Goal: Information Seeking & Learning: Check status

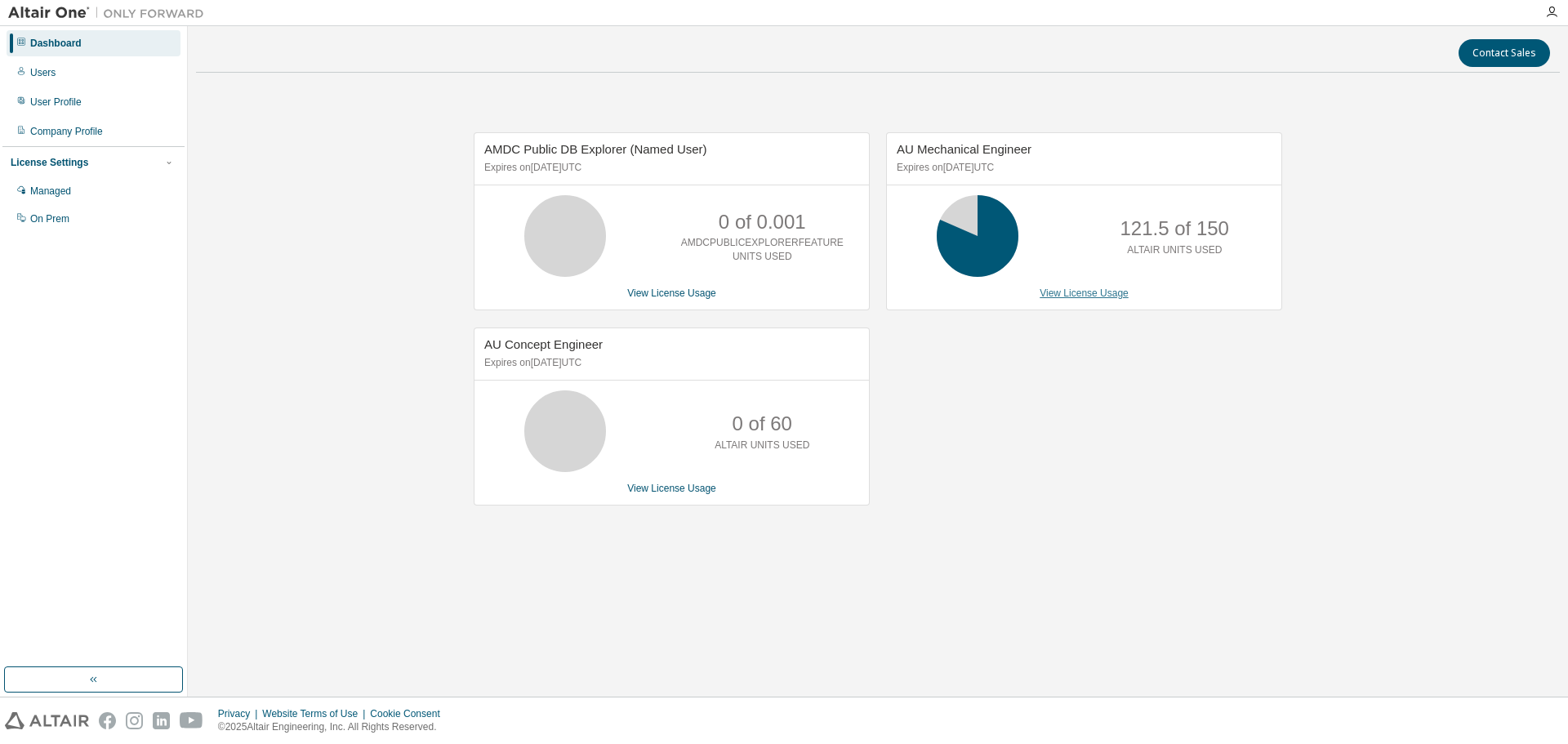
click at [1099, 294] on link "View License Usage" at bounding box center [1083, 292] width 89 height 11
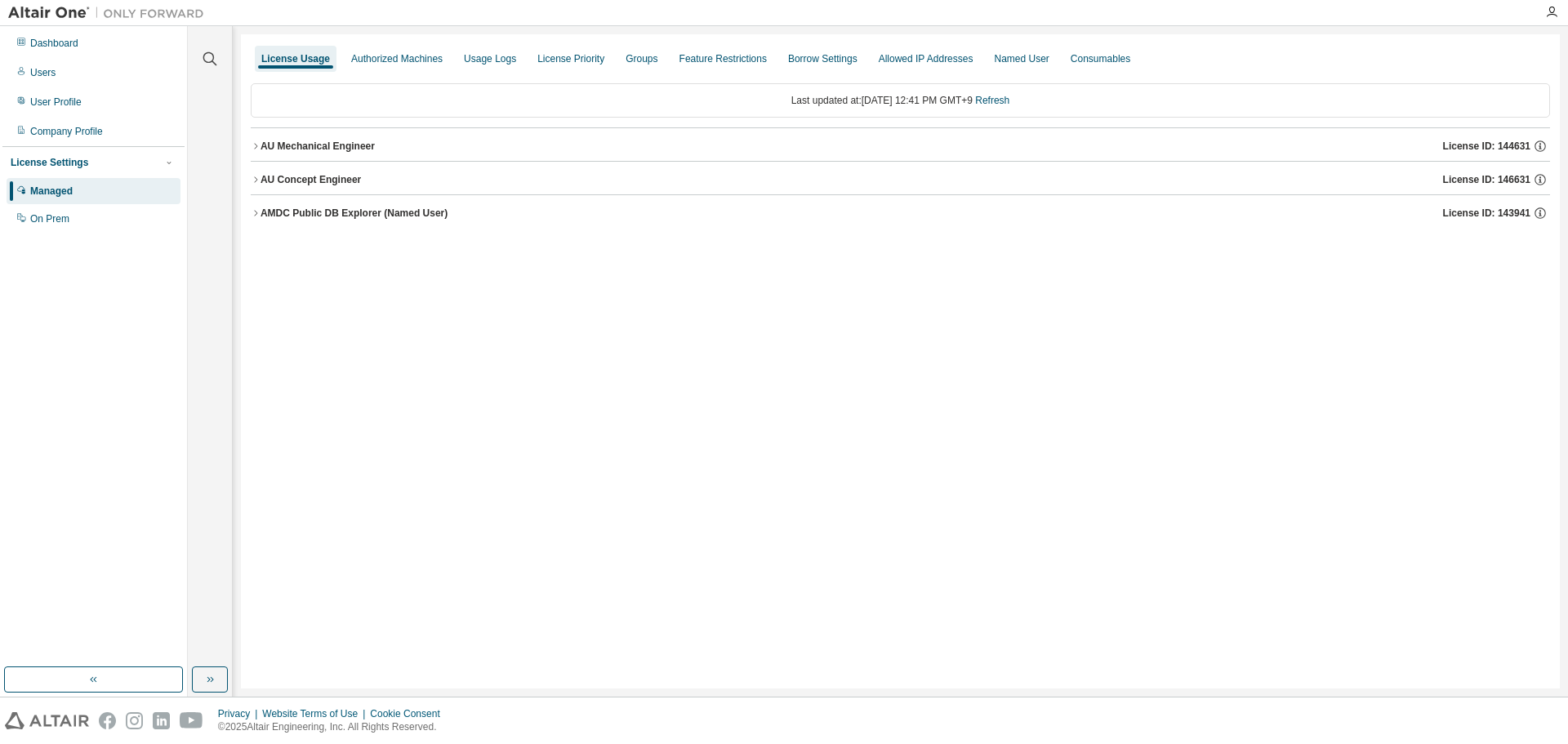
click at [251, 145] on icon "button" at bounding box center [256, 147] width 10 height 10
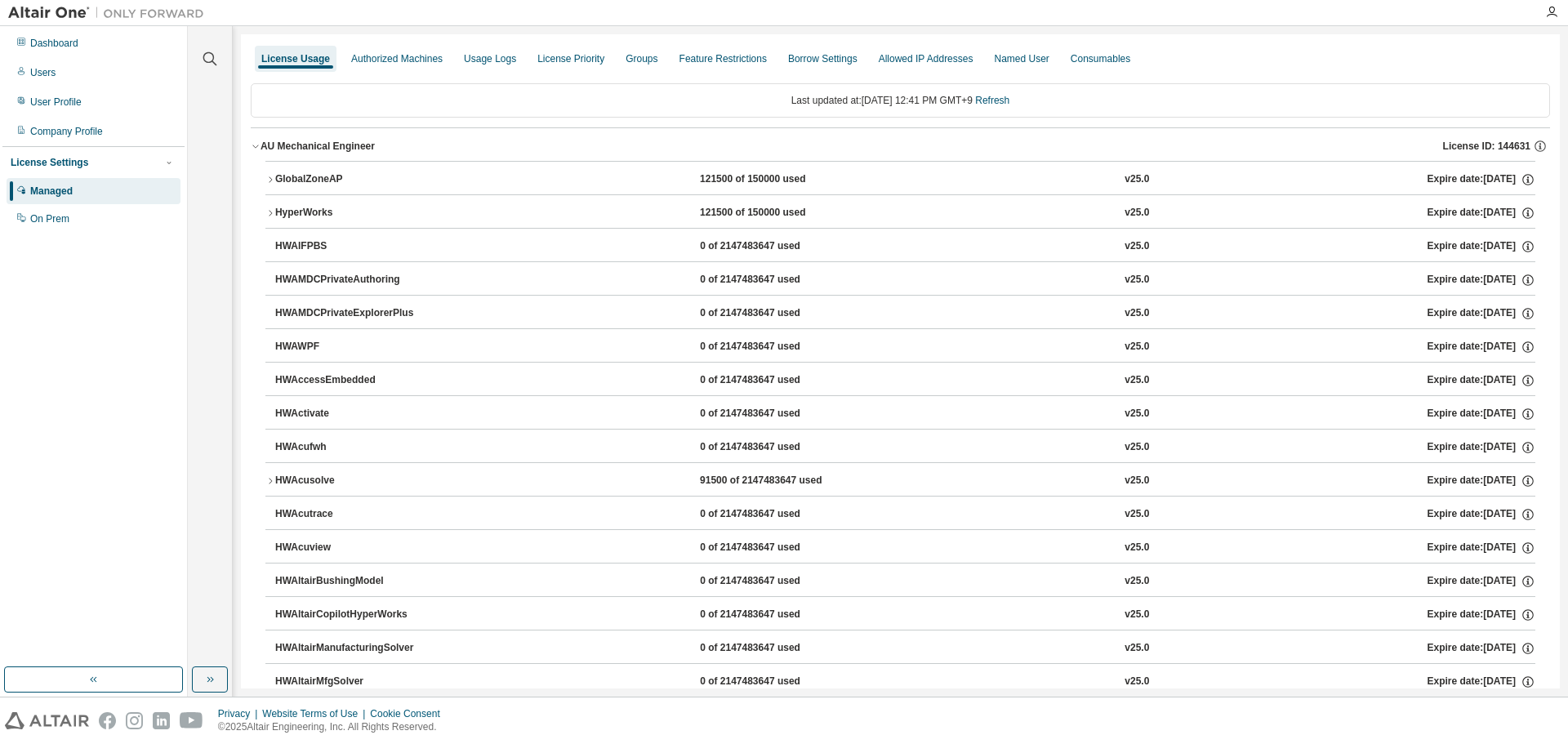
click at [271, 179] on icon "button" at bounding box center [270, 179] width 3 height 6
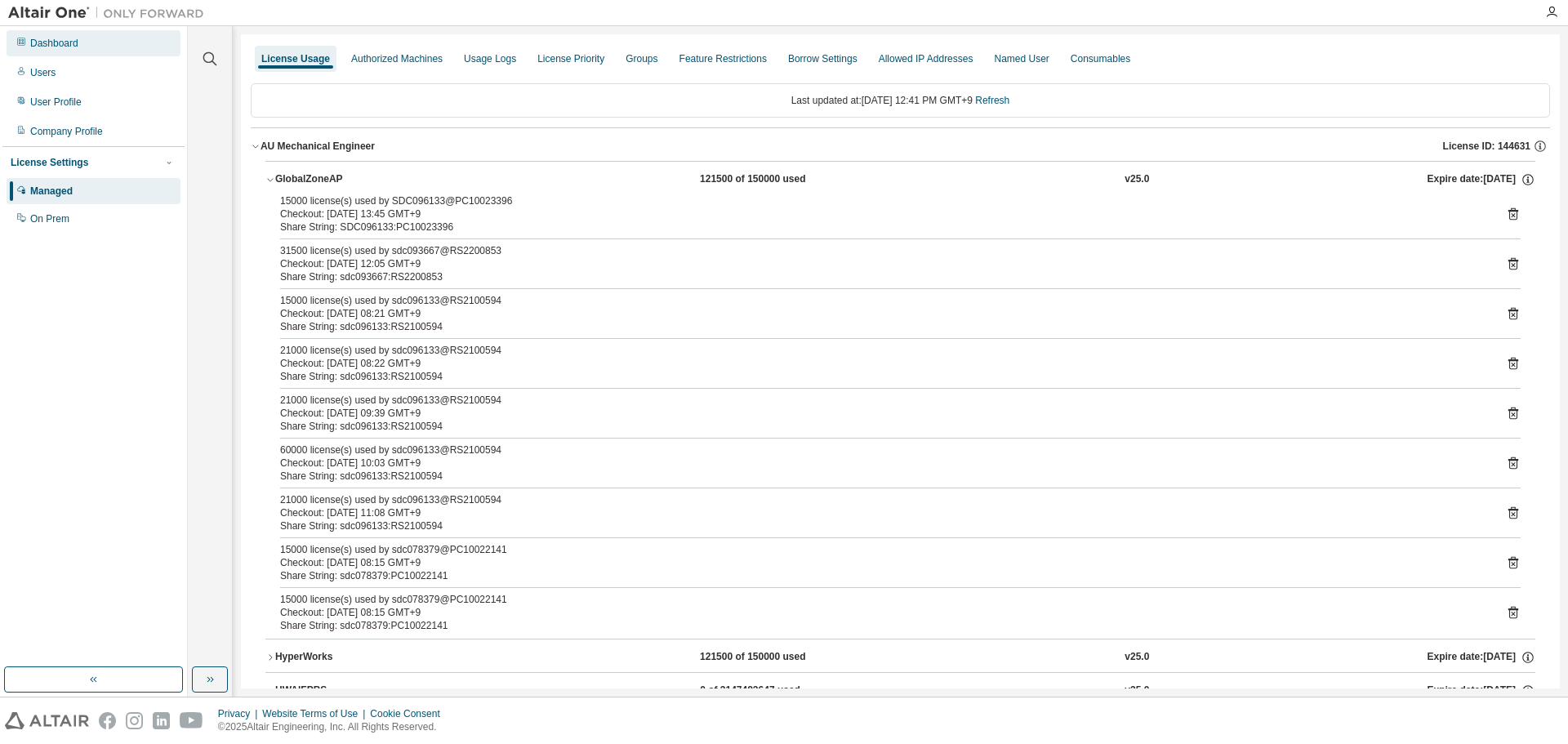
click at [92, 47] on div "Dashboard" at bounding box center [93, 43] width 174 height 26
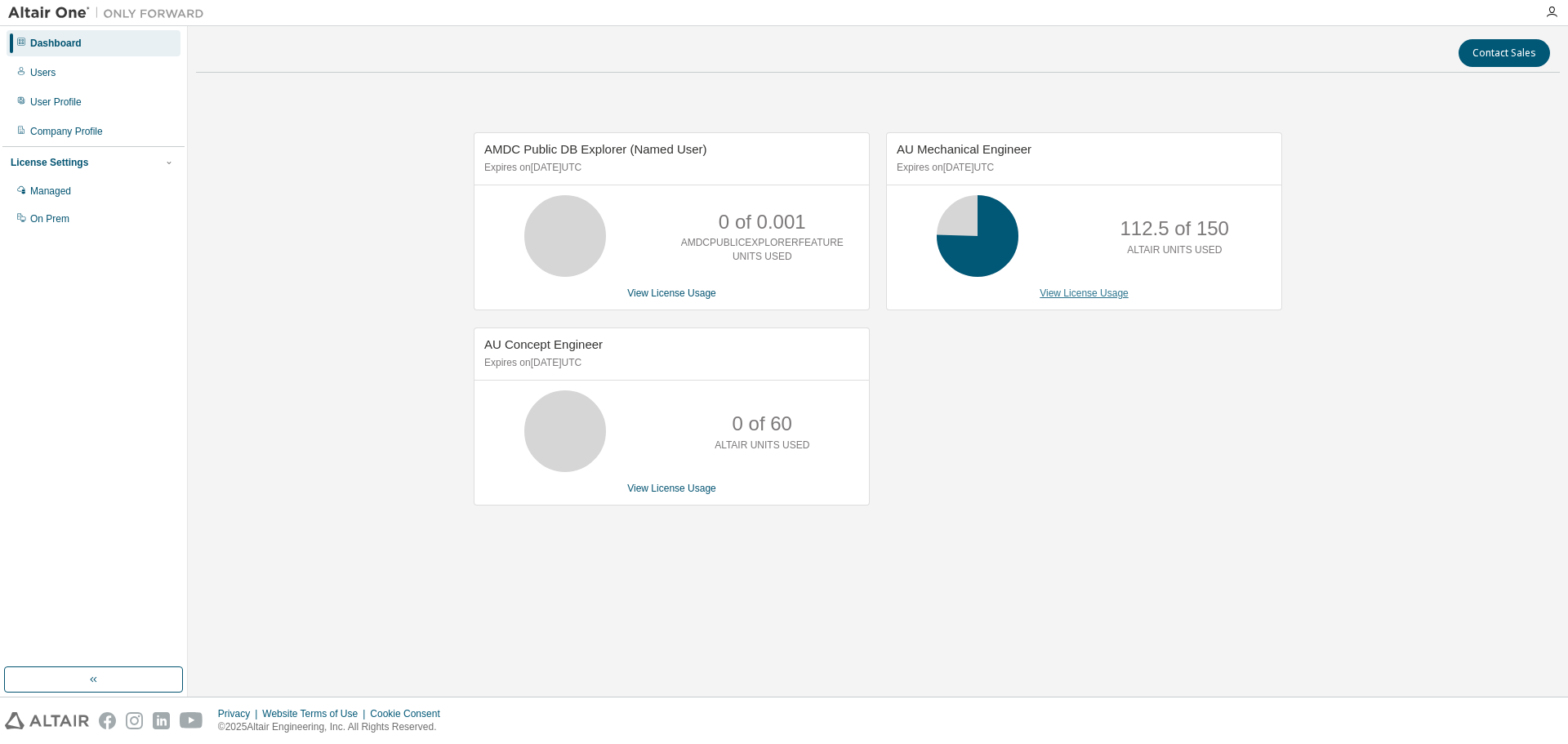
click at [1089, 298] on link "View License Usage" at bounding box center [1083, 292] width 89 height 11
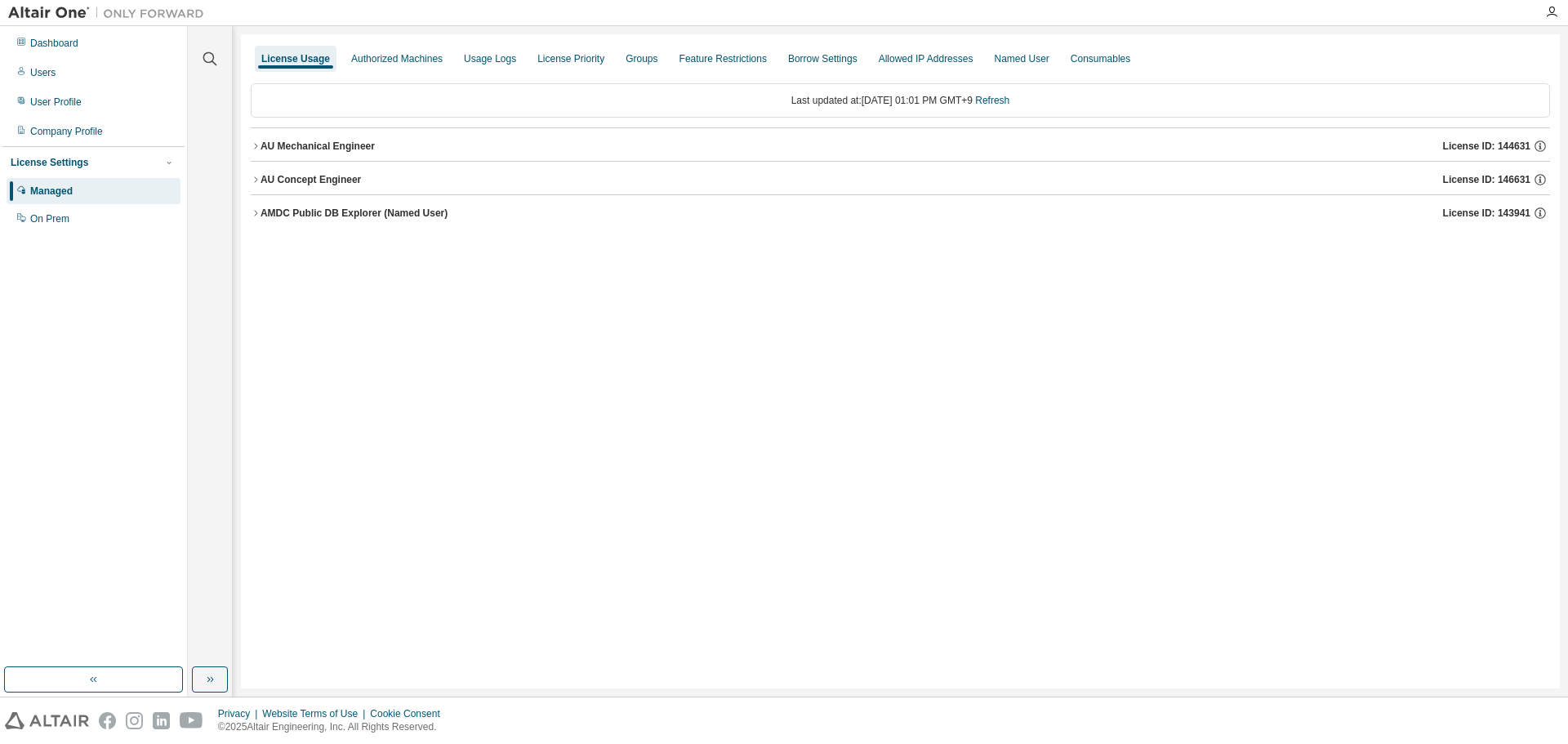
click at [255, 147] on icon "button" at bounding box center [256, 147] width 10 height 10
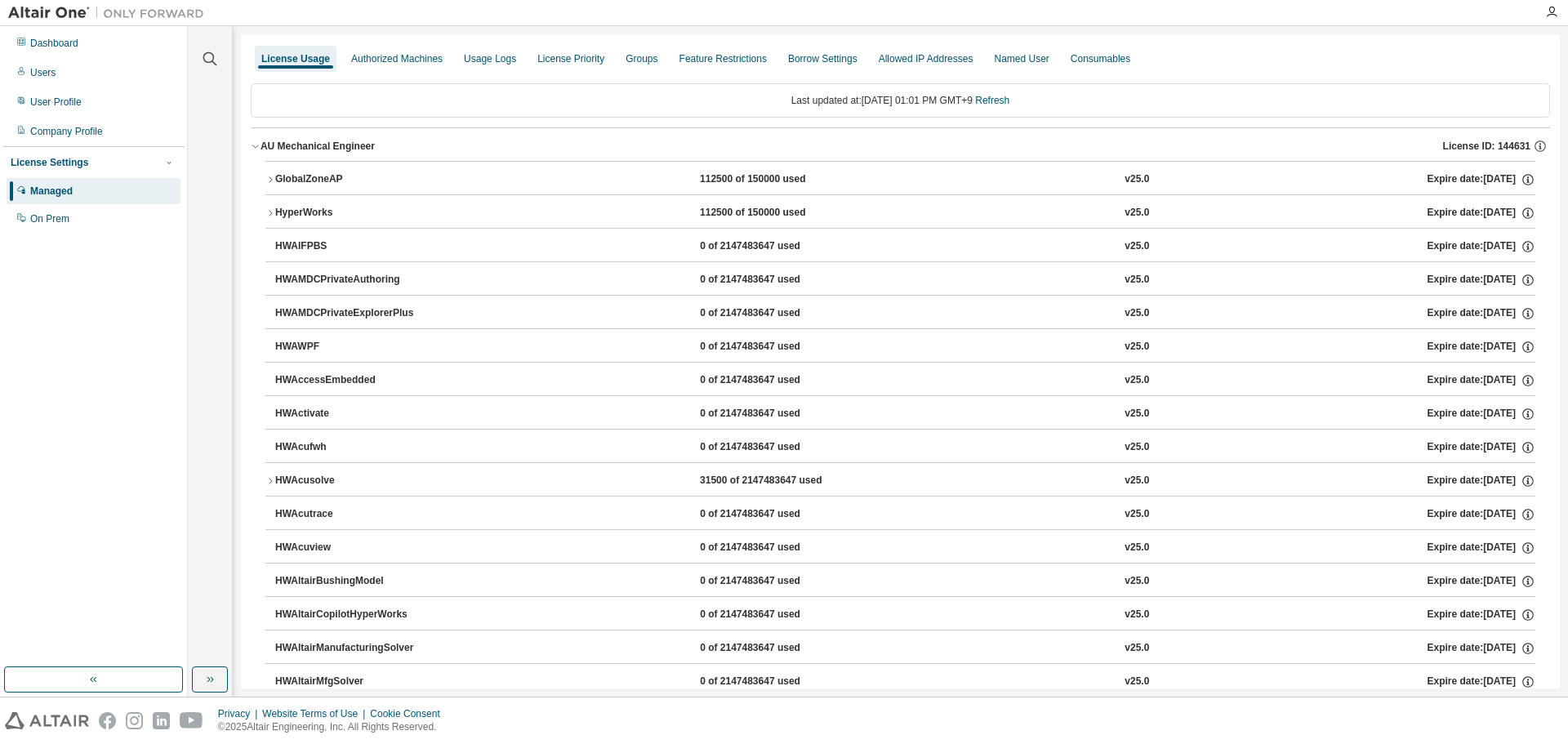
click at [273, 182] on icon "button" at bounding box center [270, 180] width 10 height 10
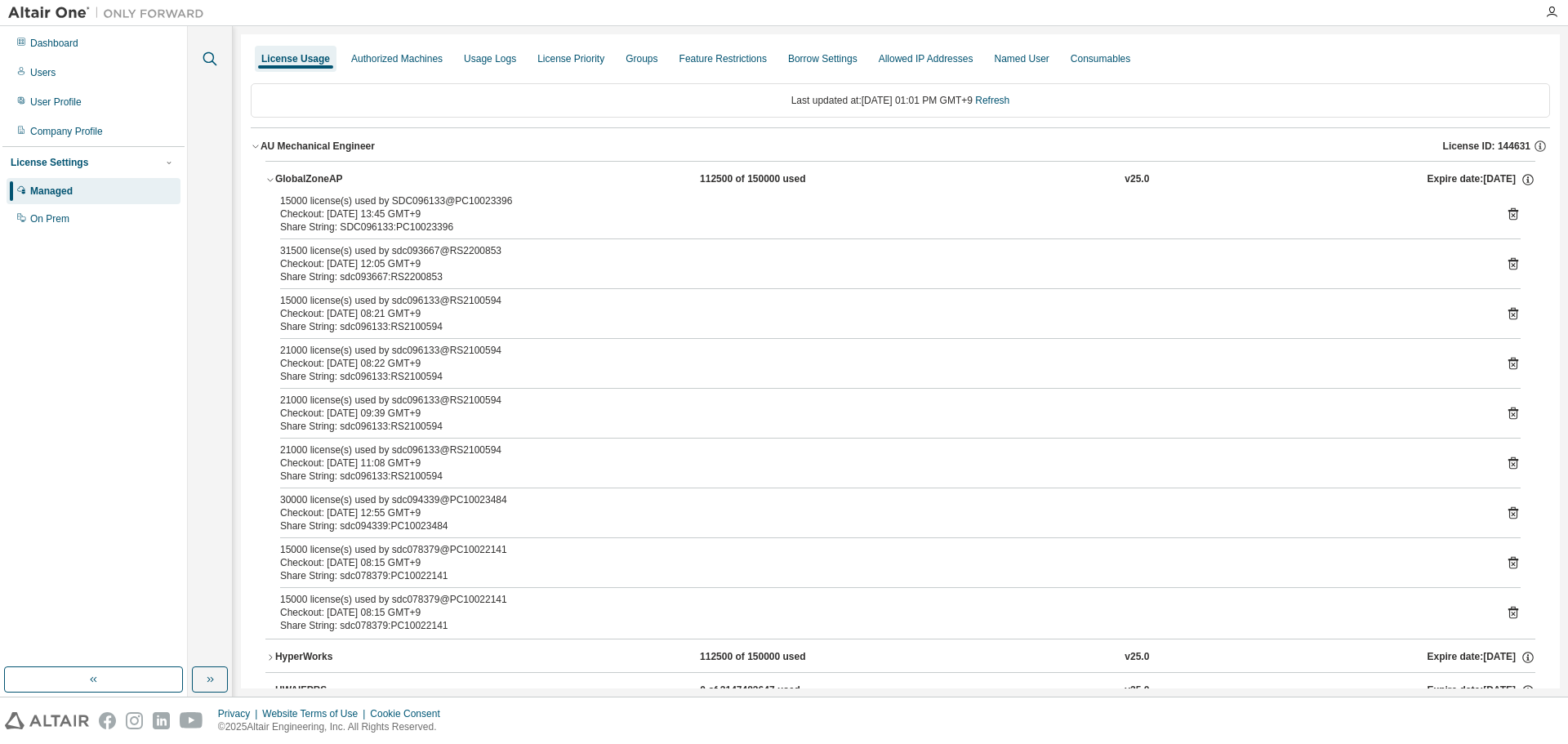
click at [213, 52] on icon "button" at bounding box center [209, 58] width 19 height 19
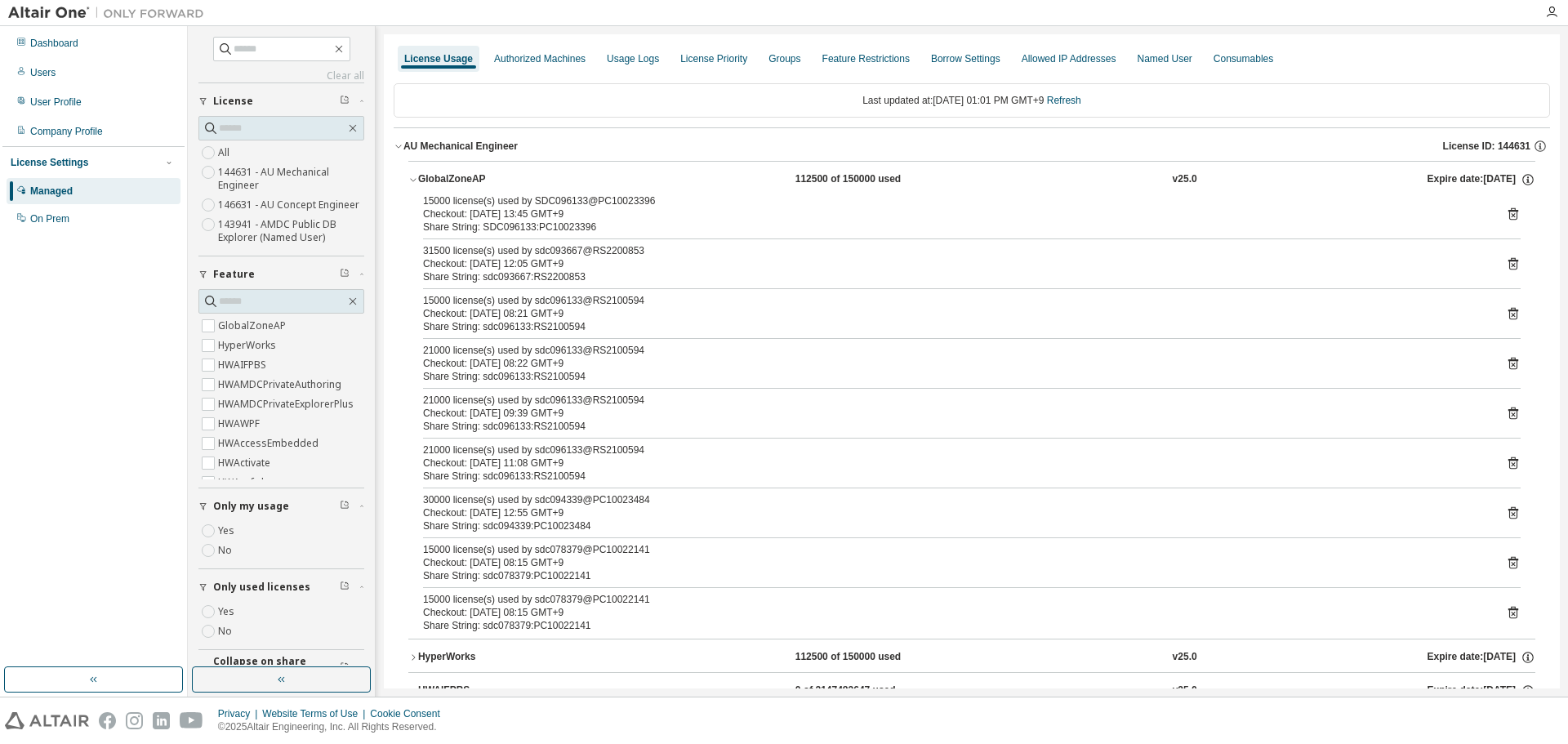
click at [228, 541] on label "Yes" at bounding box center [227, 530] width 19 height 19
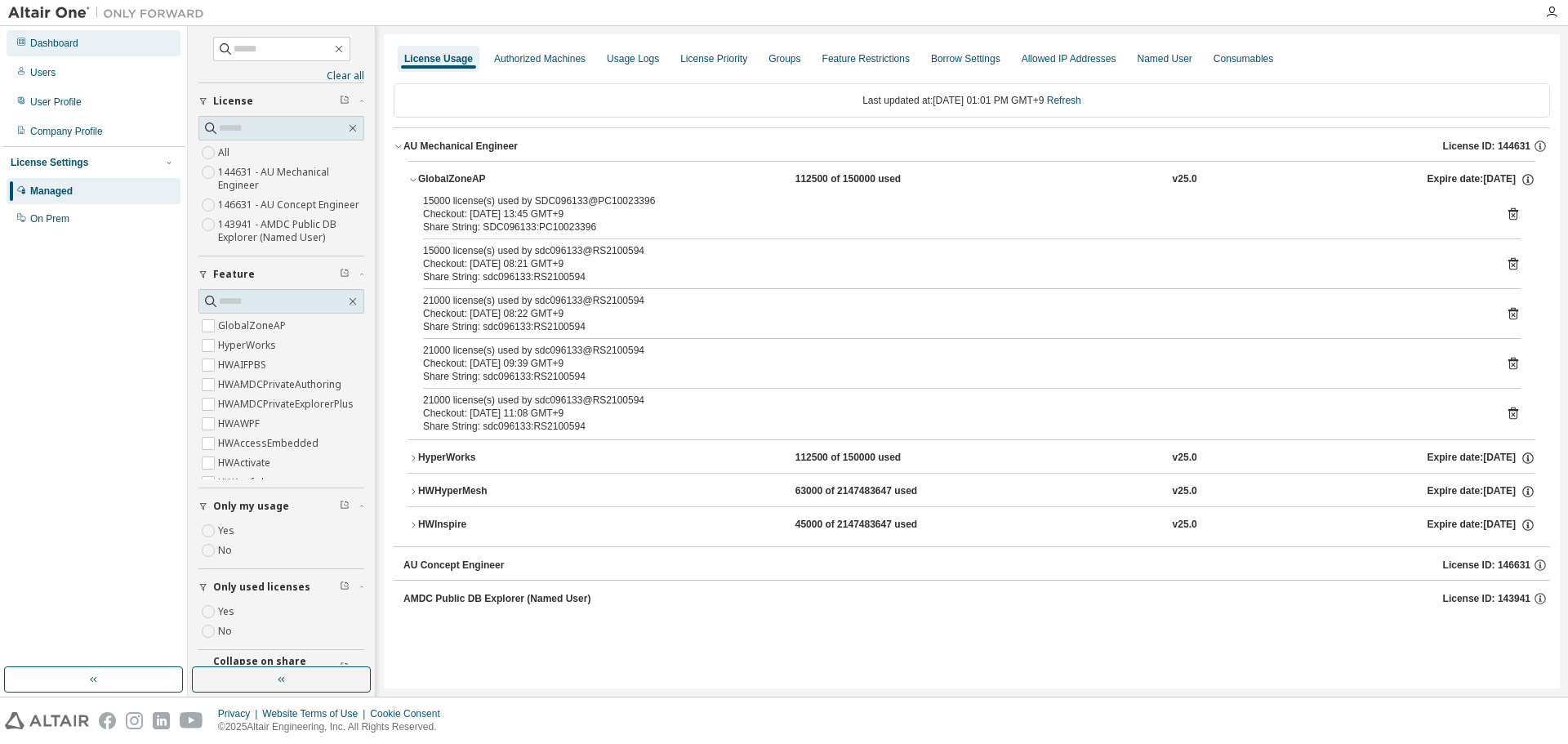
click at [59, 49] on div "Dashboard" at bounding box center [54, 42] width 48 height 13
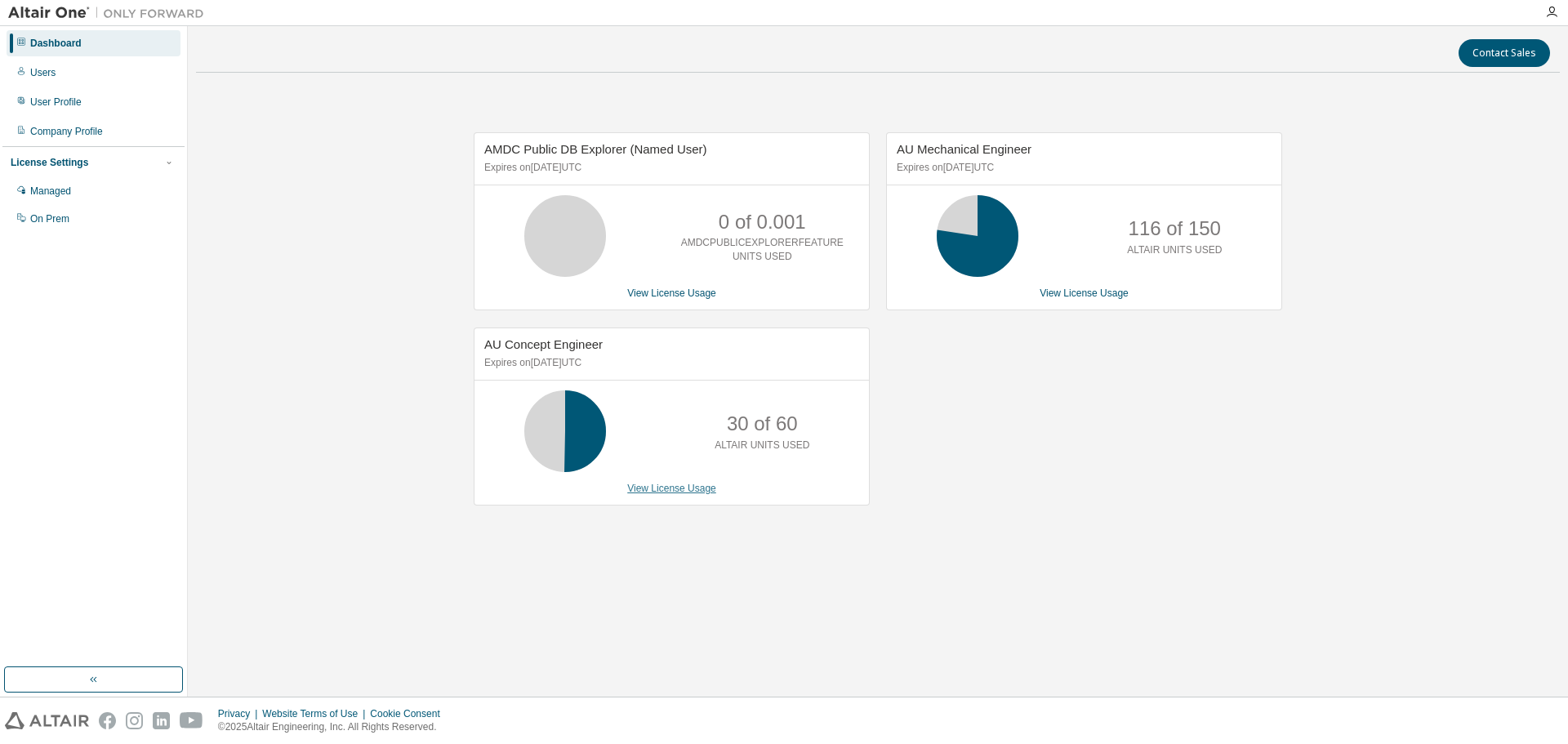
click at [657, 488] on link "View License Usage" at bounding box center [671, 488] width 89 height 11
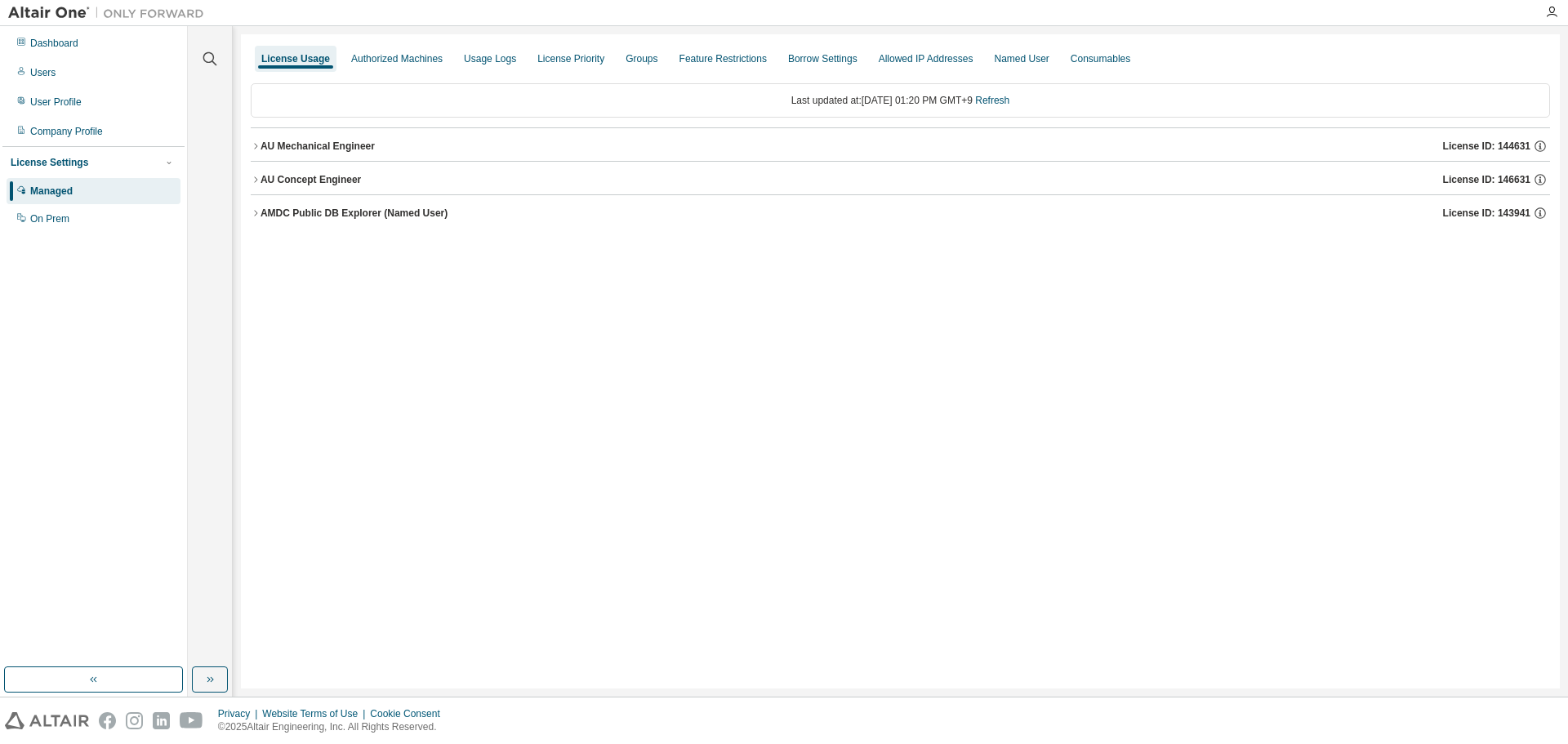
click at [258, 147] on icon "button" at bounding box center [256, 147] width 10 height 10
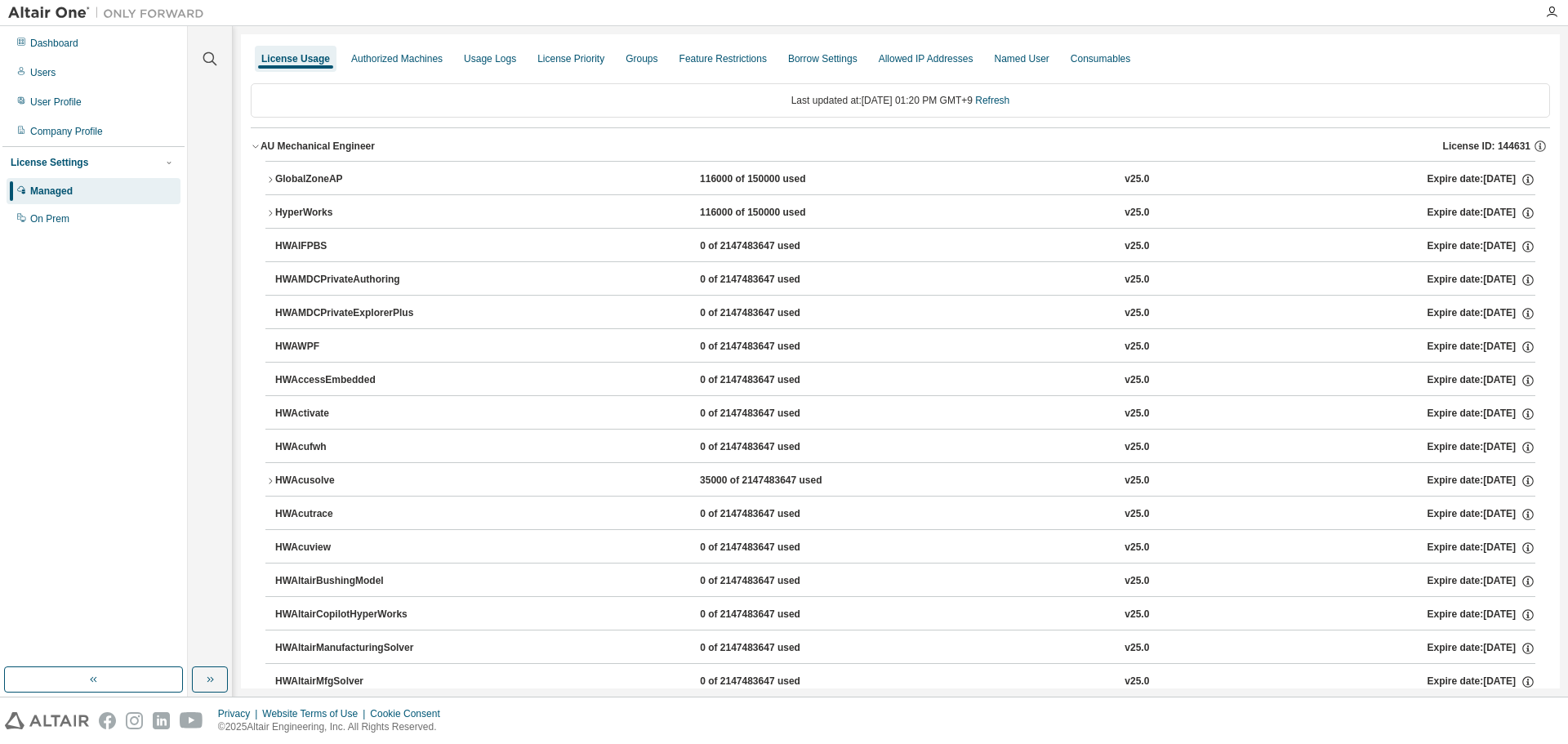
click at [253, 147] on icon "button" at bounding box center [256, 147] width 10 height 10
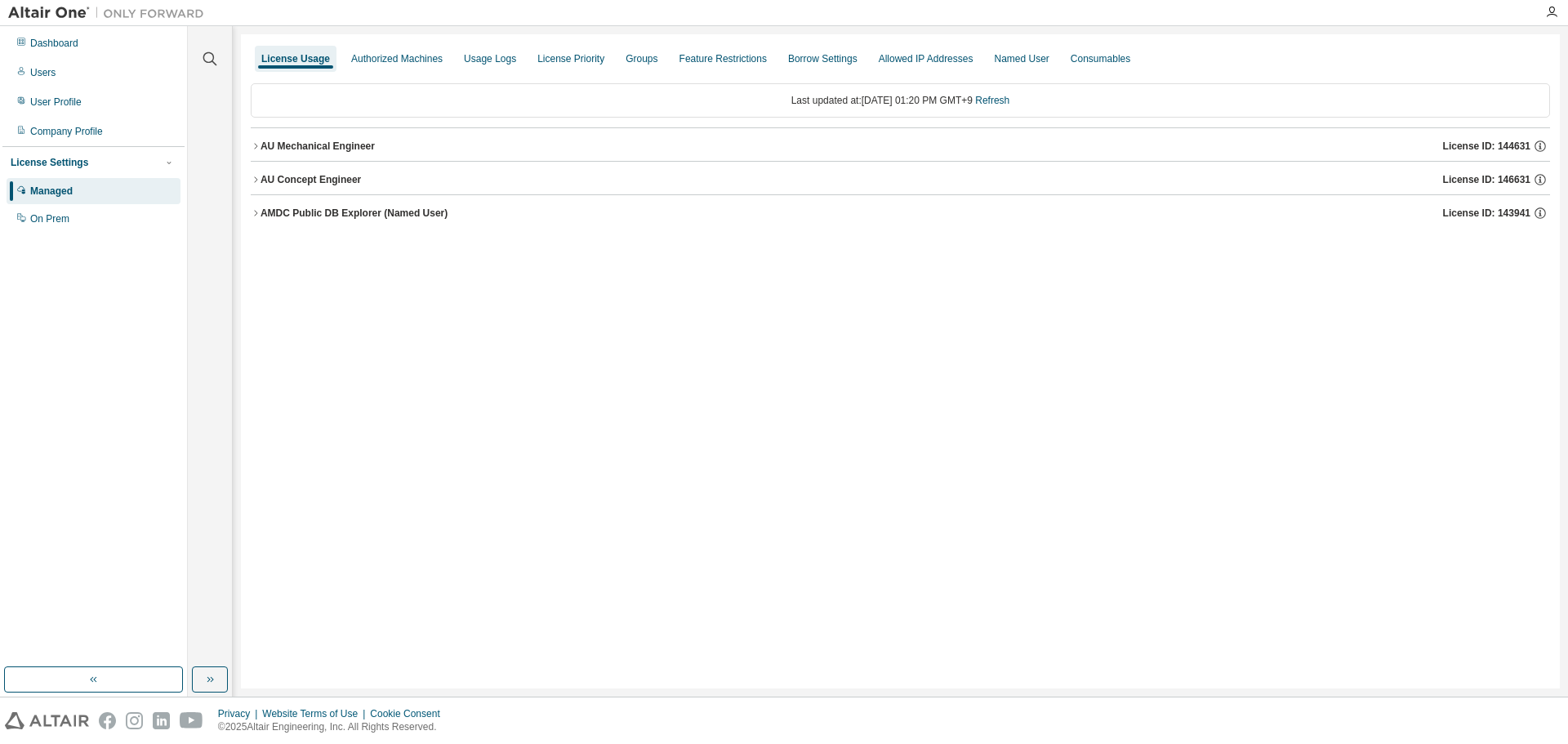
click at [252, 180] on icon "button" at bounding box center [256, 180] width 10 height 10
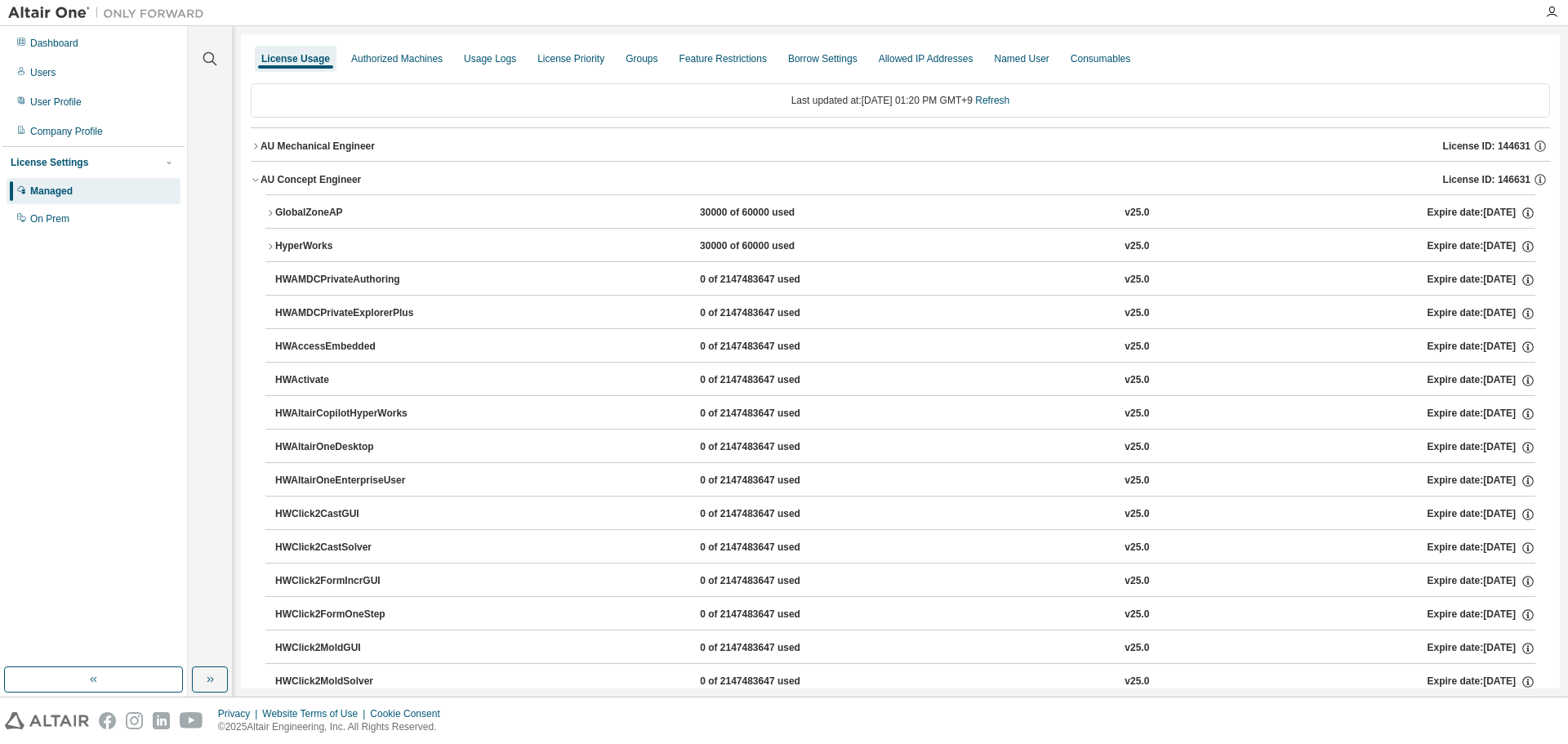
click at [269, 213] on icon "button" at bounding box center [270, 214] width 10 height 10
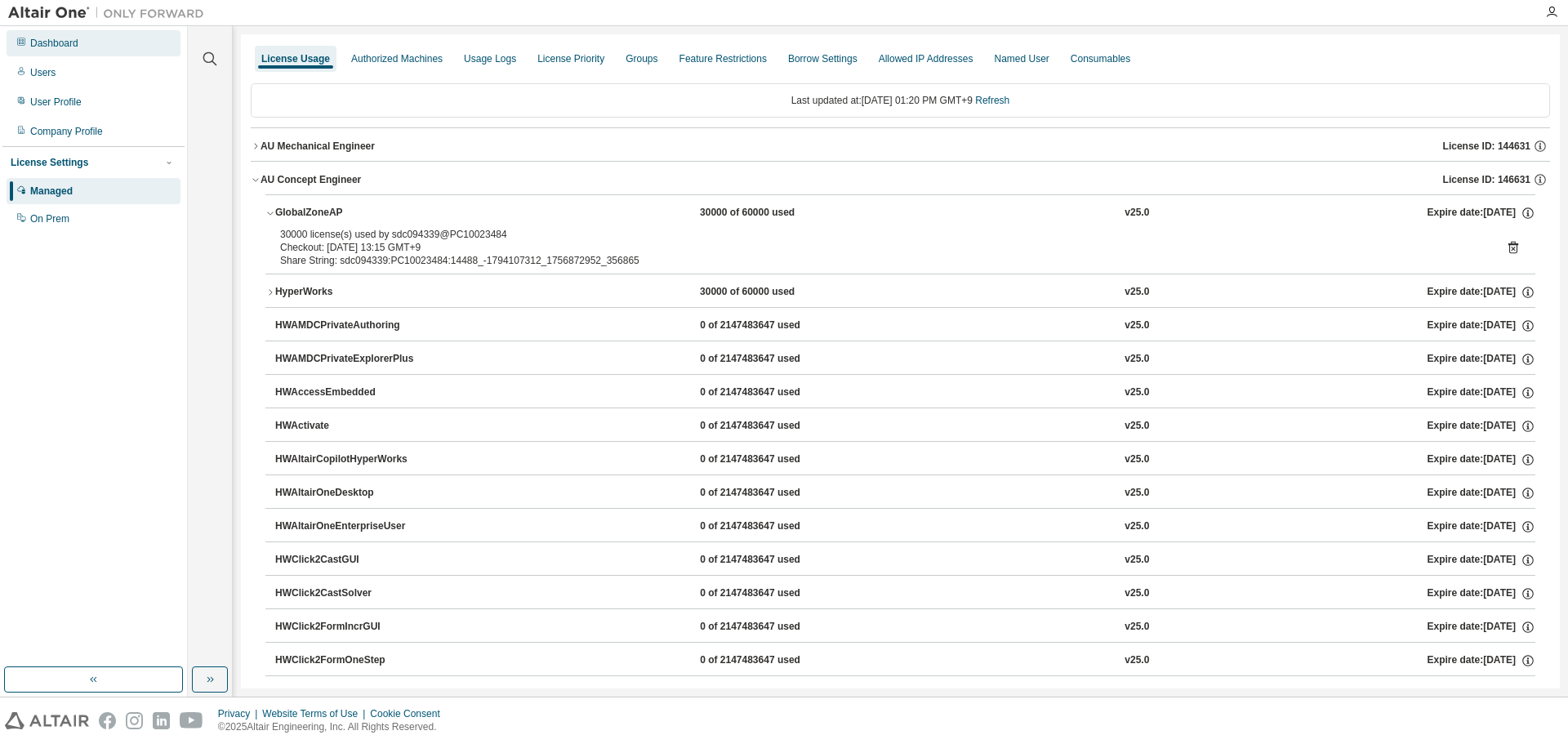
click at [82, 38] on div "Dashboard" at bounding box center [93, 43] width 174 height 26
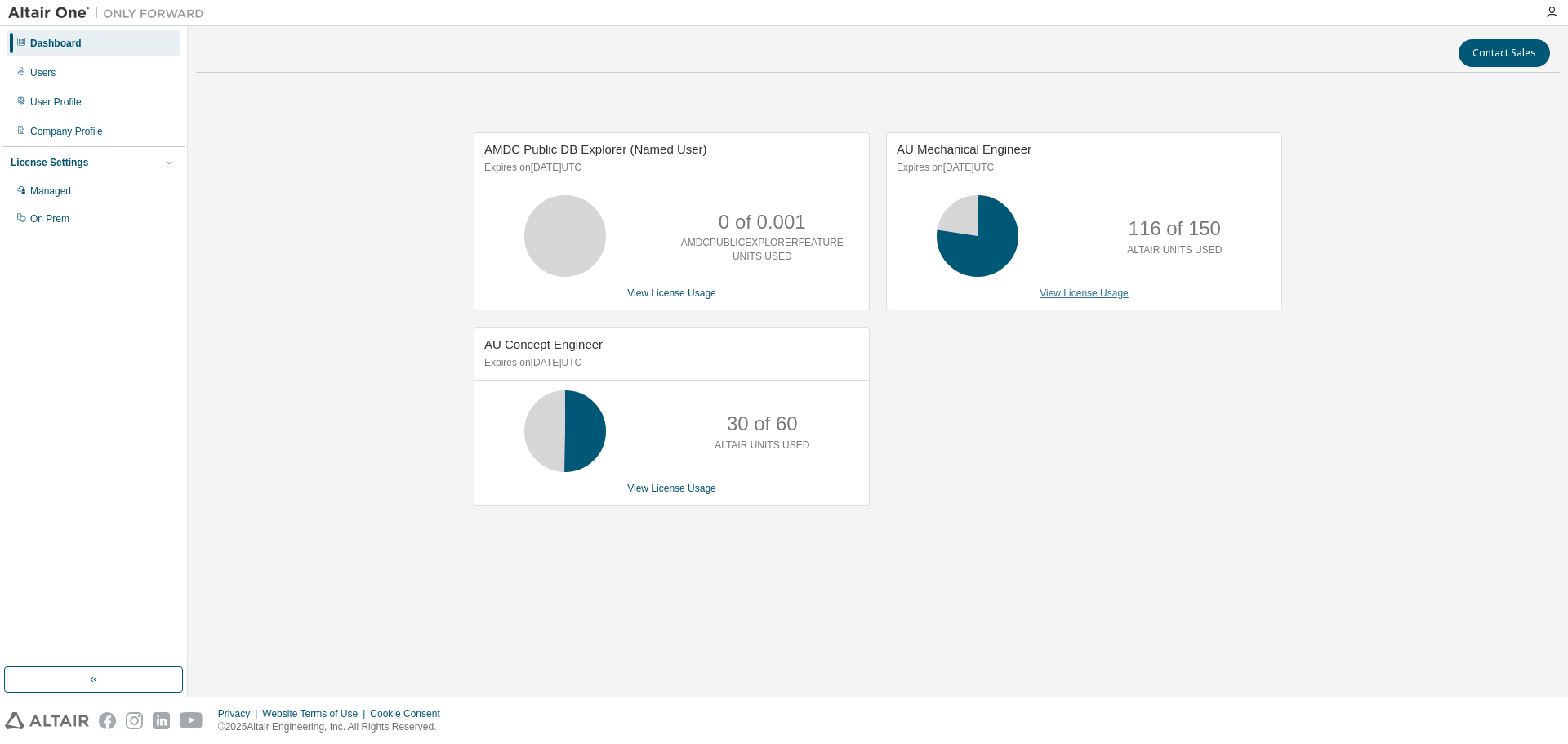
click at [1097, 296] on link "View License Usage" at bounding box center [1083, 292] width 89 height 11
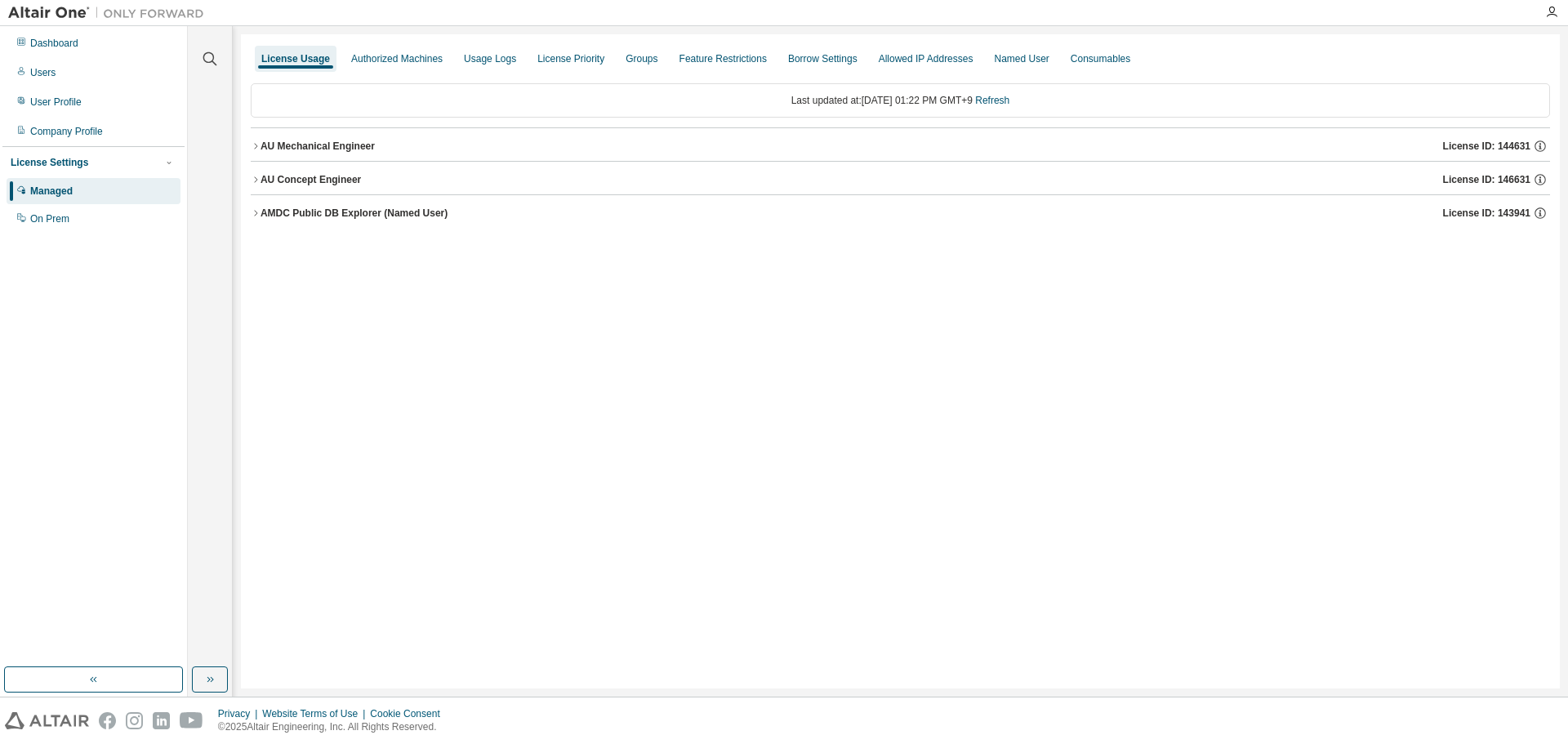
drag, startPoint x: 257, startPoint y: 149, endPoint x: 257, endPoint y: 162, distance: 13.0
click at [257, 149] on icon "button" at bounding box center [256, 147] width 10 height 10
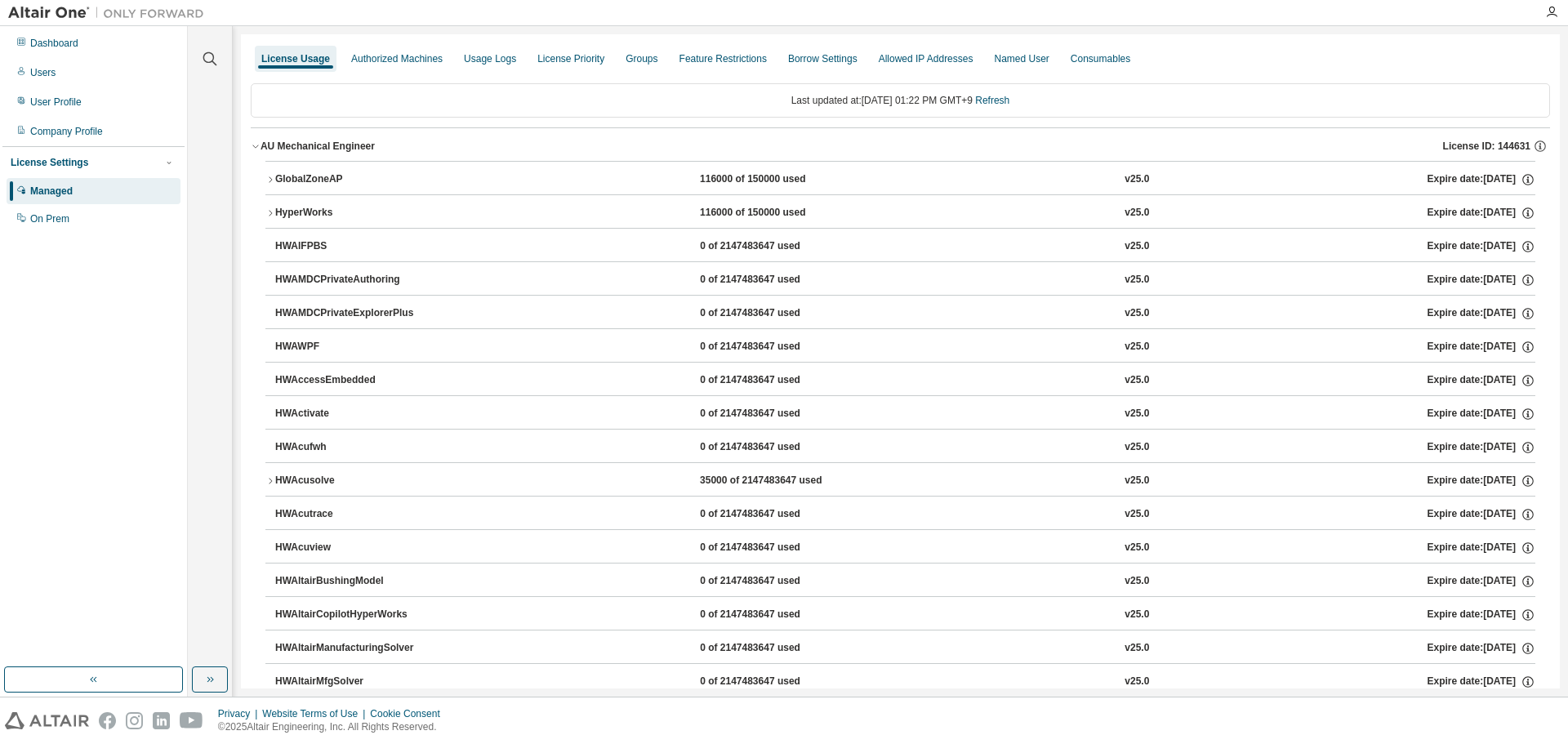
click at [269, 182] on icon "button" at bounding box center [270, 180] width 10 height 10
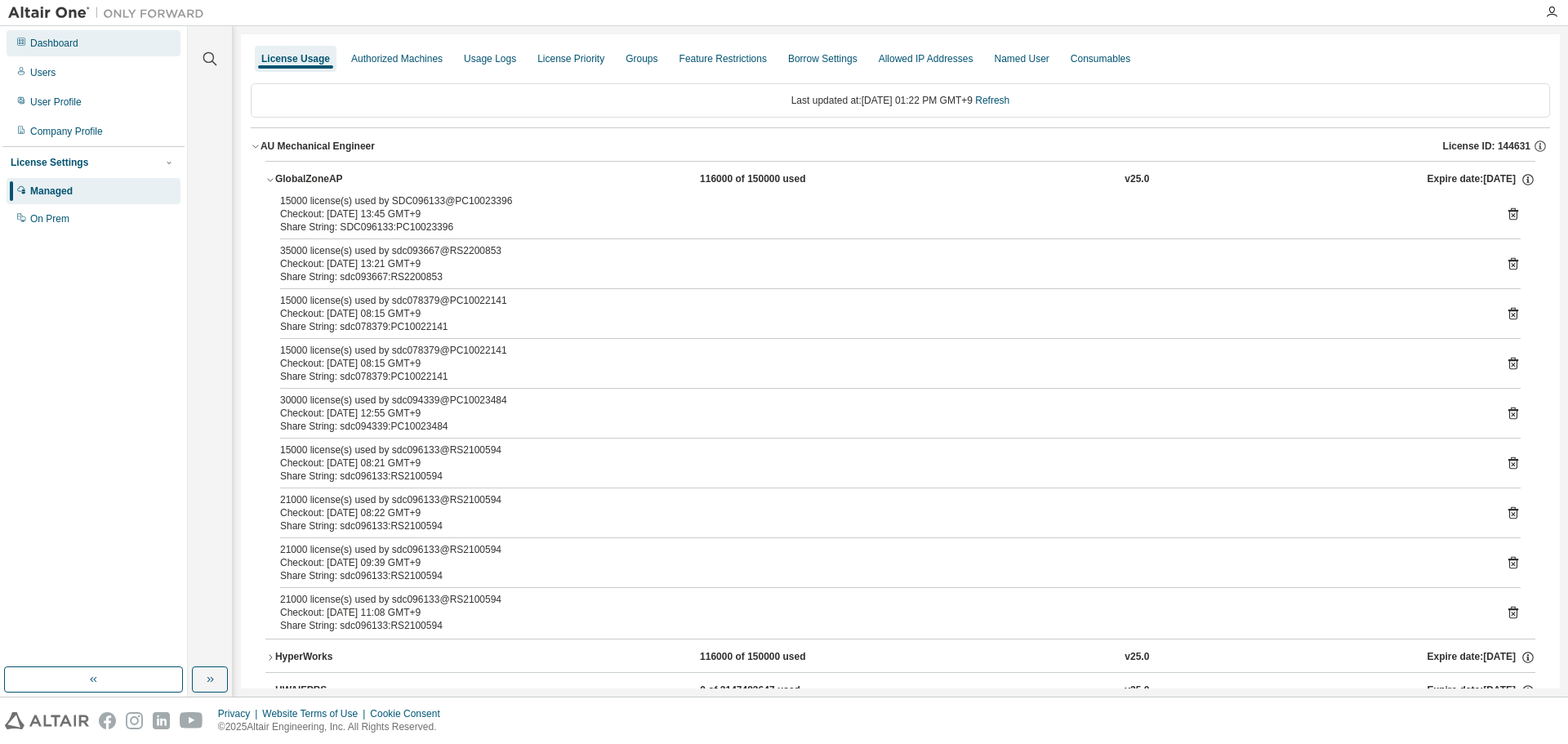
click at [78, 45] on div "Dashboard" at bounding box center [93, 43] width 174 height 26
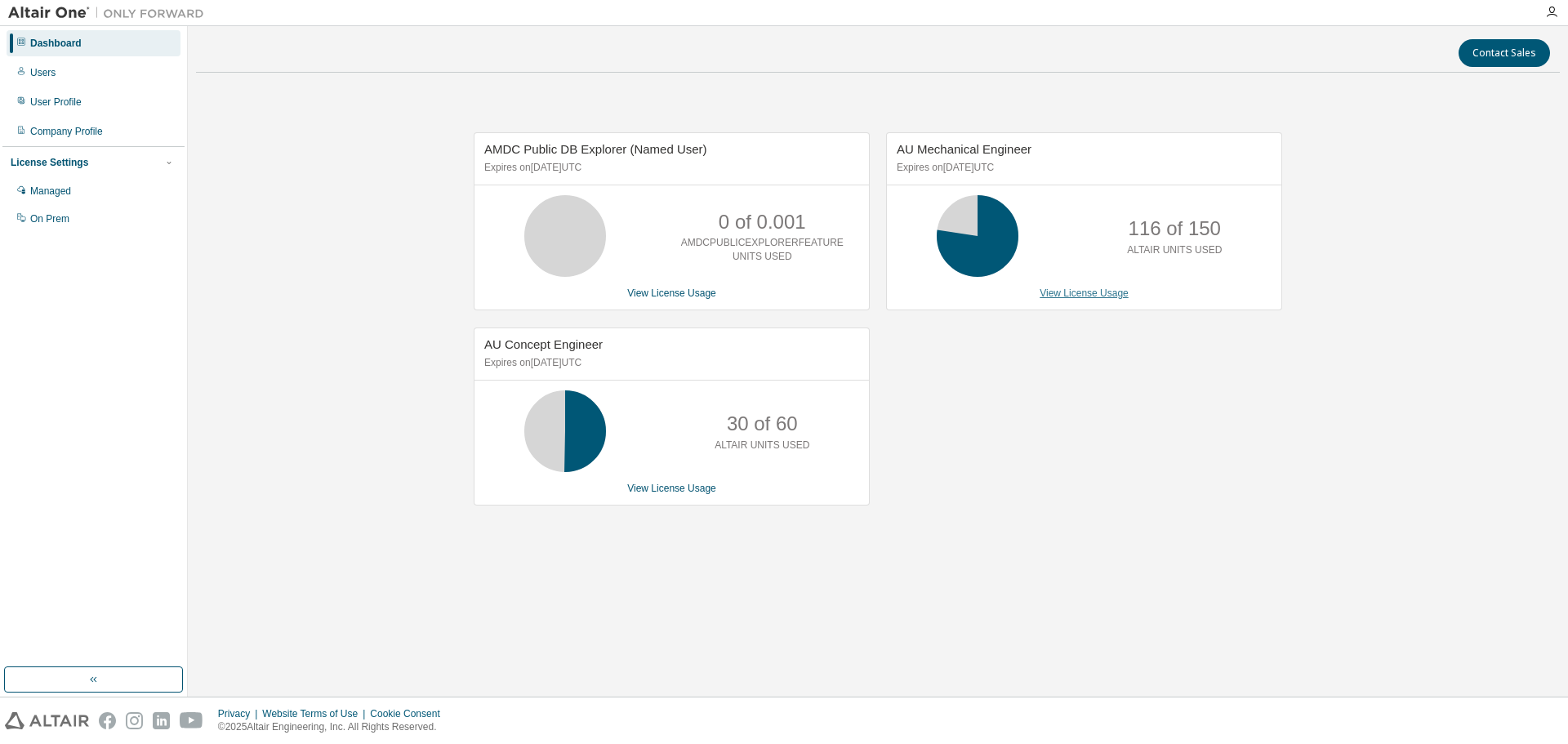
click at [1094, 295] on link "View License Usage" at bounding box center [1083, 292] width 89 height 11
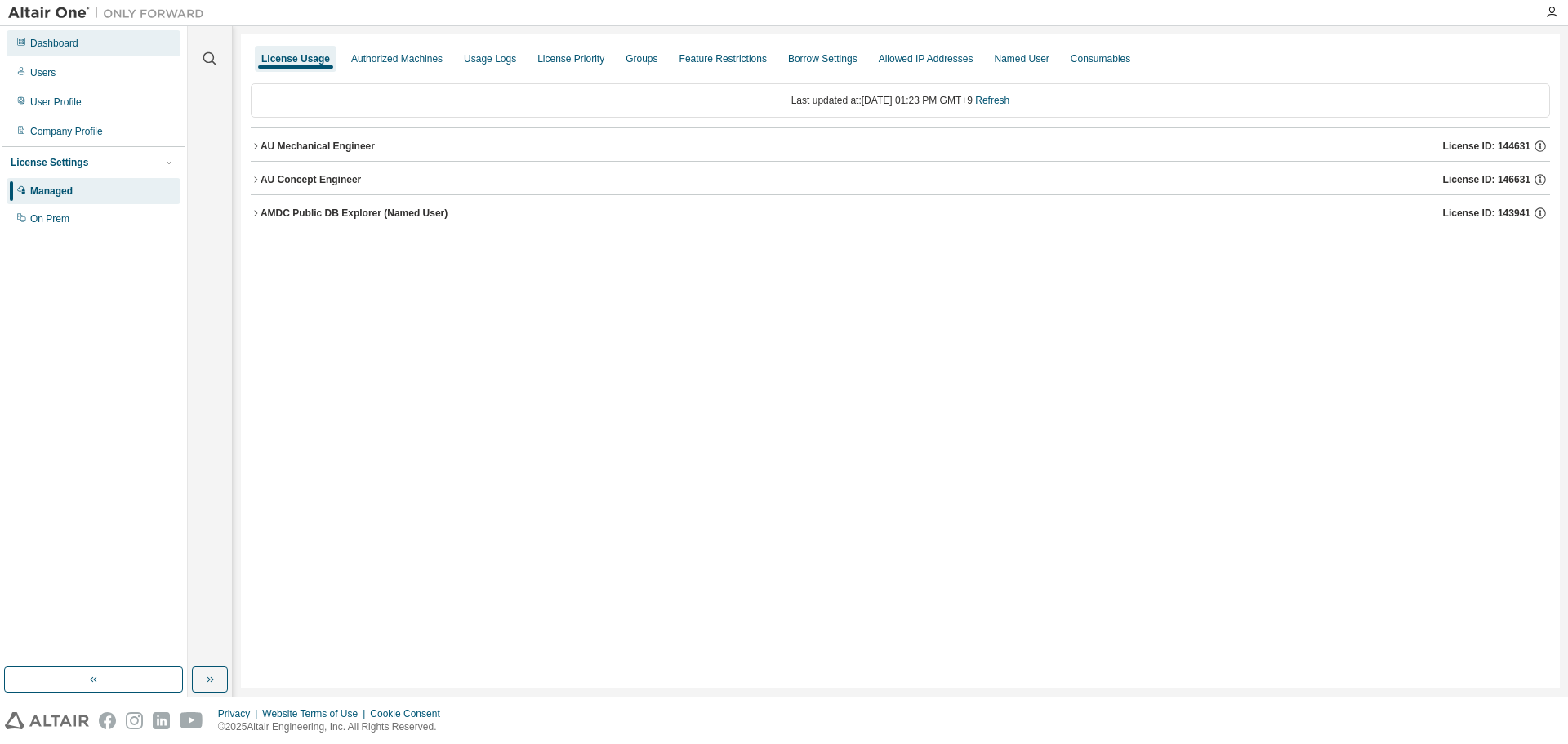
click at [99, 48] on div "Dashboard" at bounding box center [93, 43] width 174 height 26
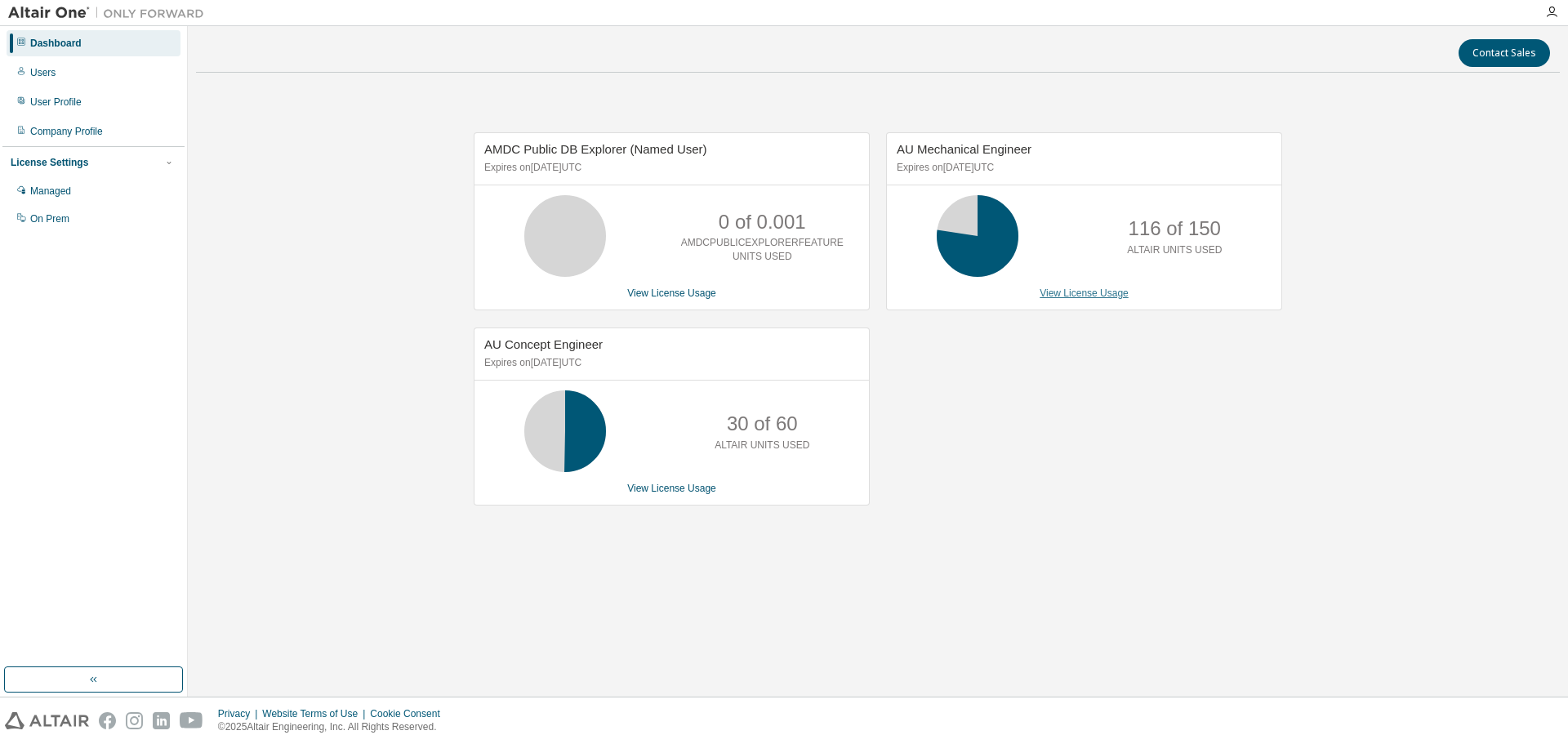
click at [1094, 297] on link "View License Usage" at bounding box center [1083, 292] width 89 height 11
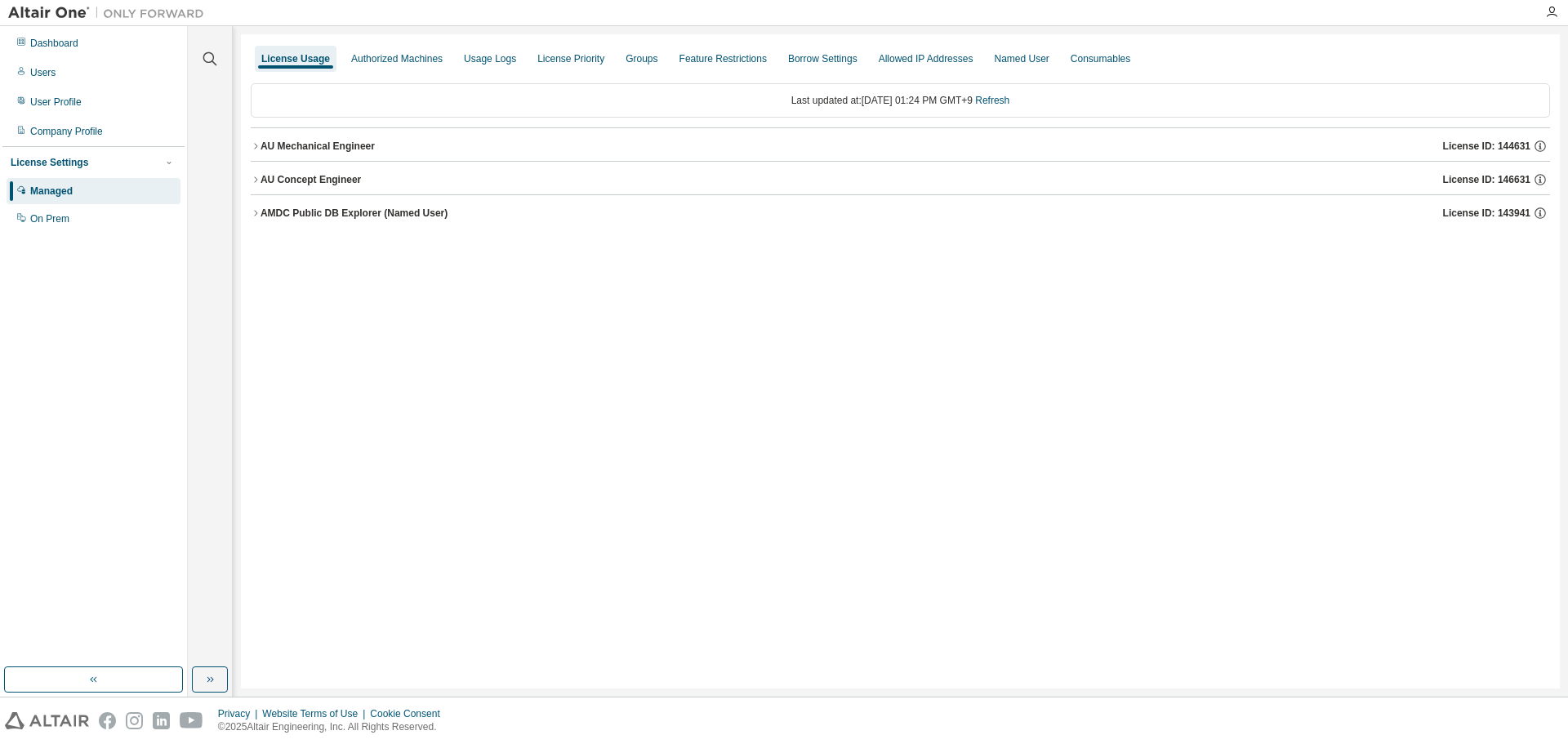
drag, startPoint x: 253, startPoint y: 147, endPoint x: 285, endPoint y: 163, distance: 35.8
click at [253, 147] on icon "button" at bounding box center [256, 147] width 10 height 10
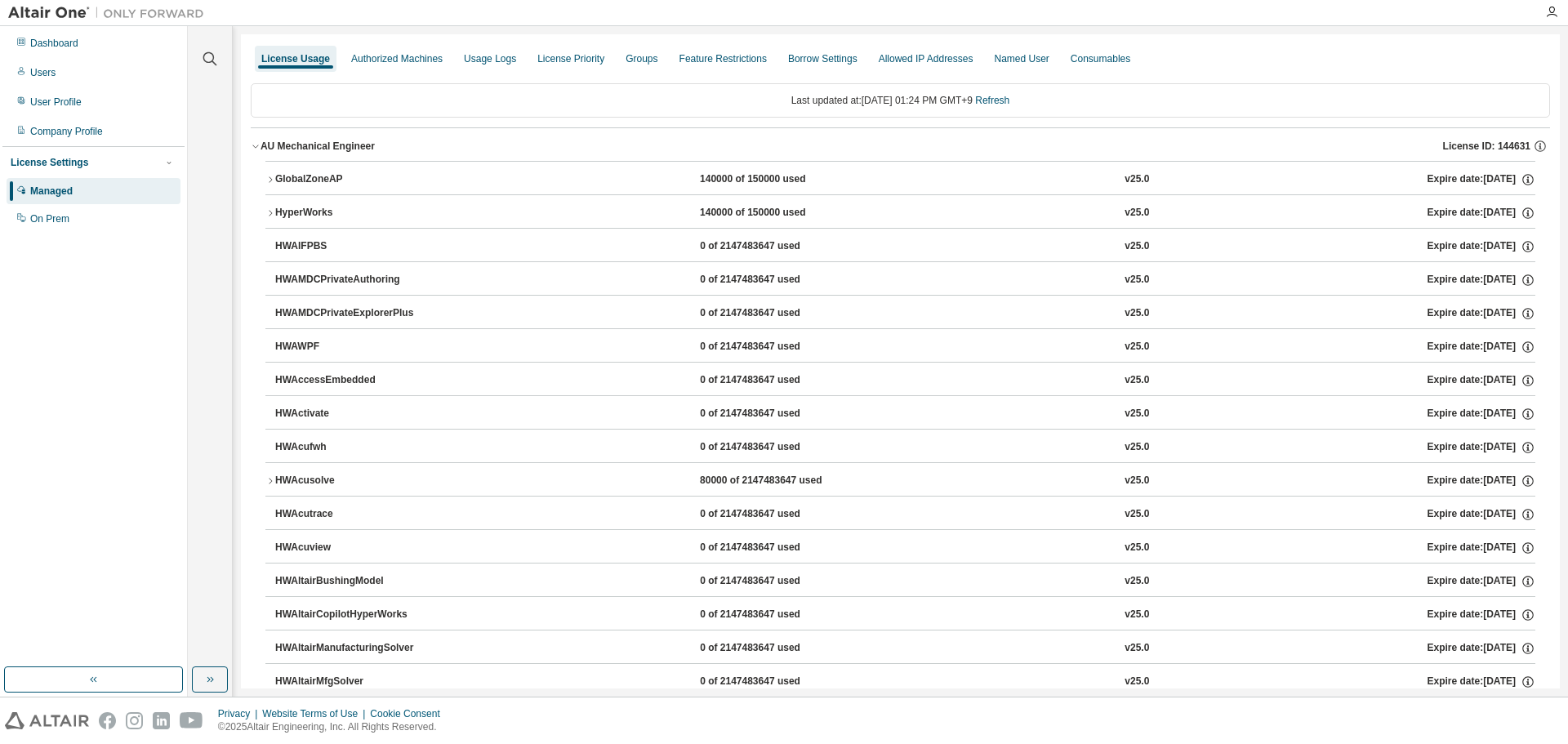
click at [269, 178] on icon "button" at bounding box center [270, 180] width 10 height 10
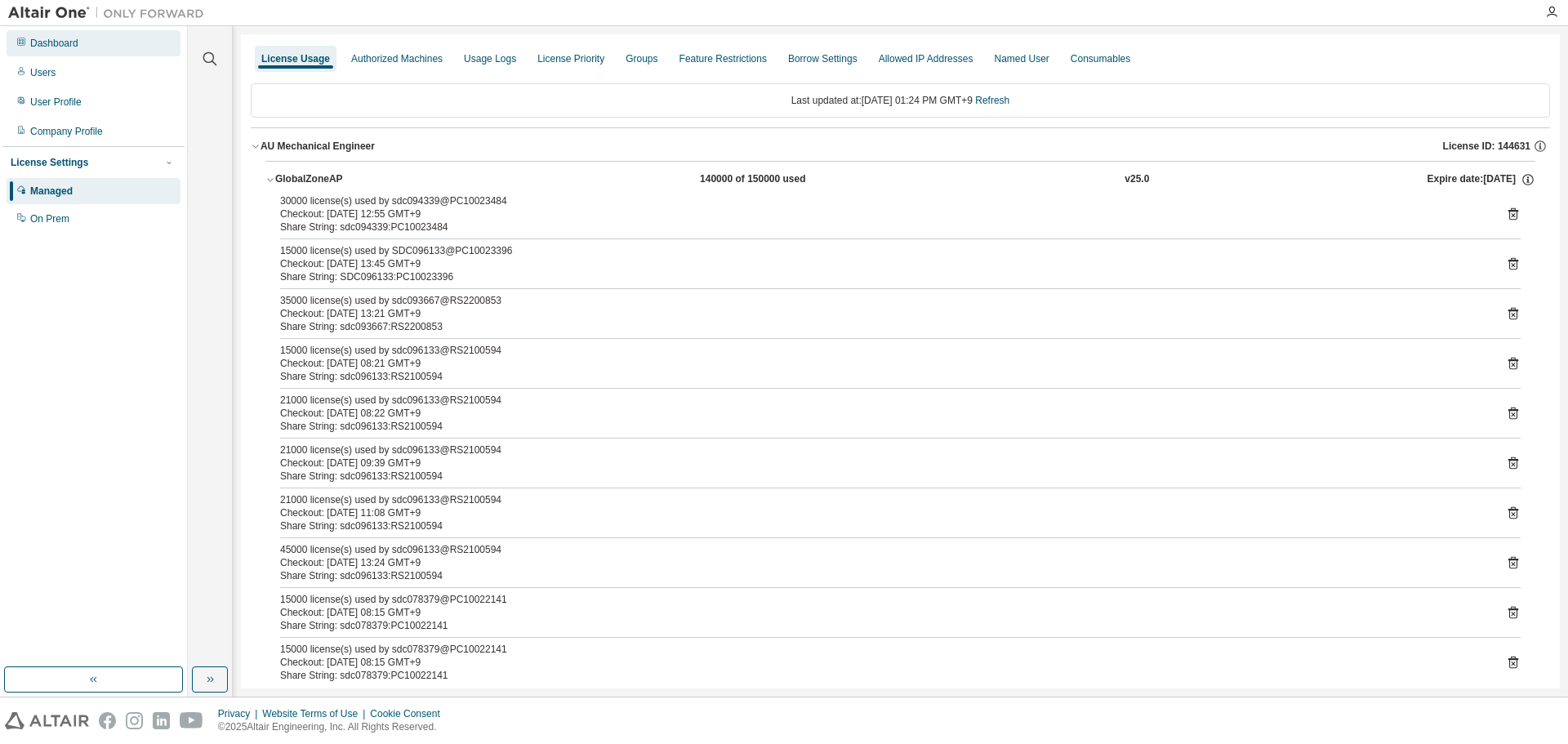
click at [74, 47] on div "Dashboard" at bounding box center [54, 42] width 48 height 13
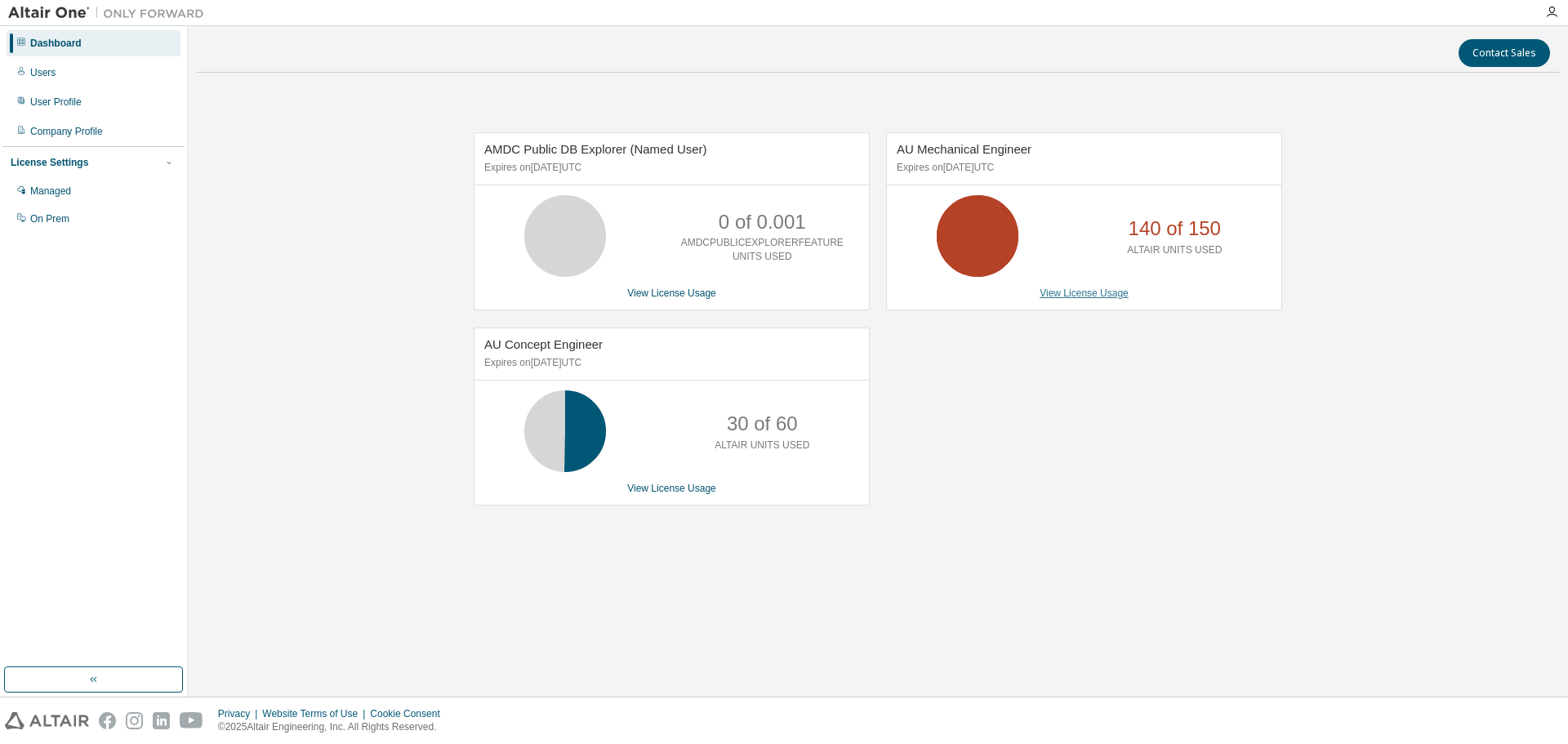
click at [1116, 296] on link "View License Usage" at bounding box center [1083, 292] width 89 height 11
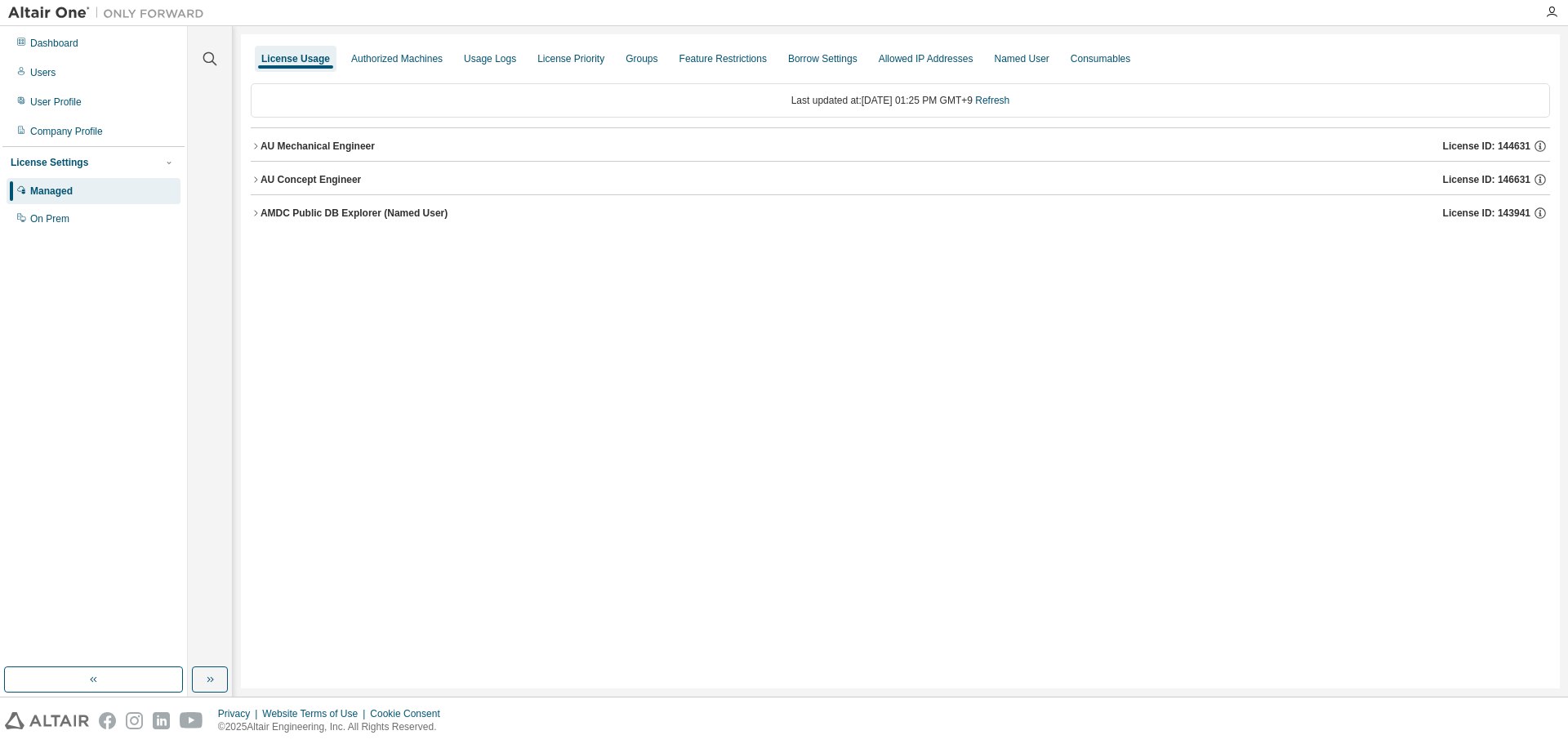
click at [256, 148] on icon "button" at bounding box center [256, 147] width 10 height 10
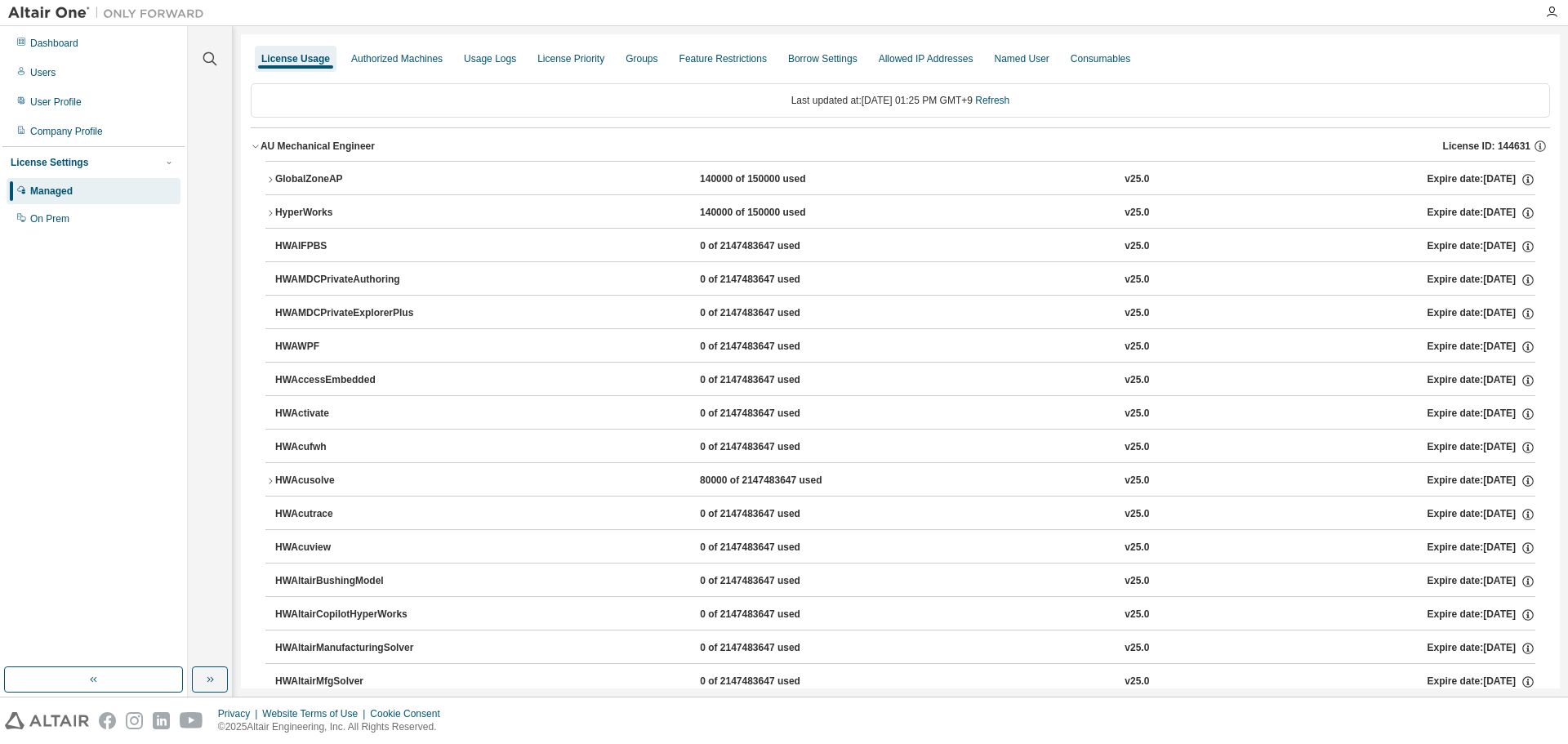
click at [270, 176] on icon "button" at bounding box center [270, 180] width 10 height 10
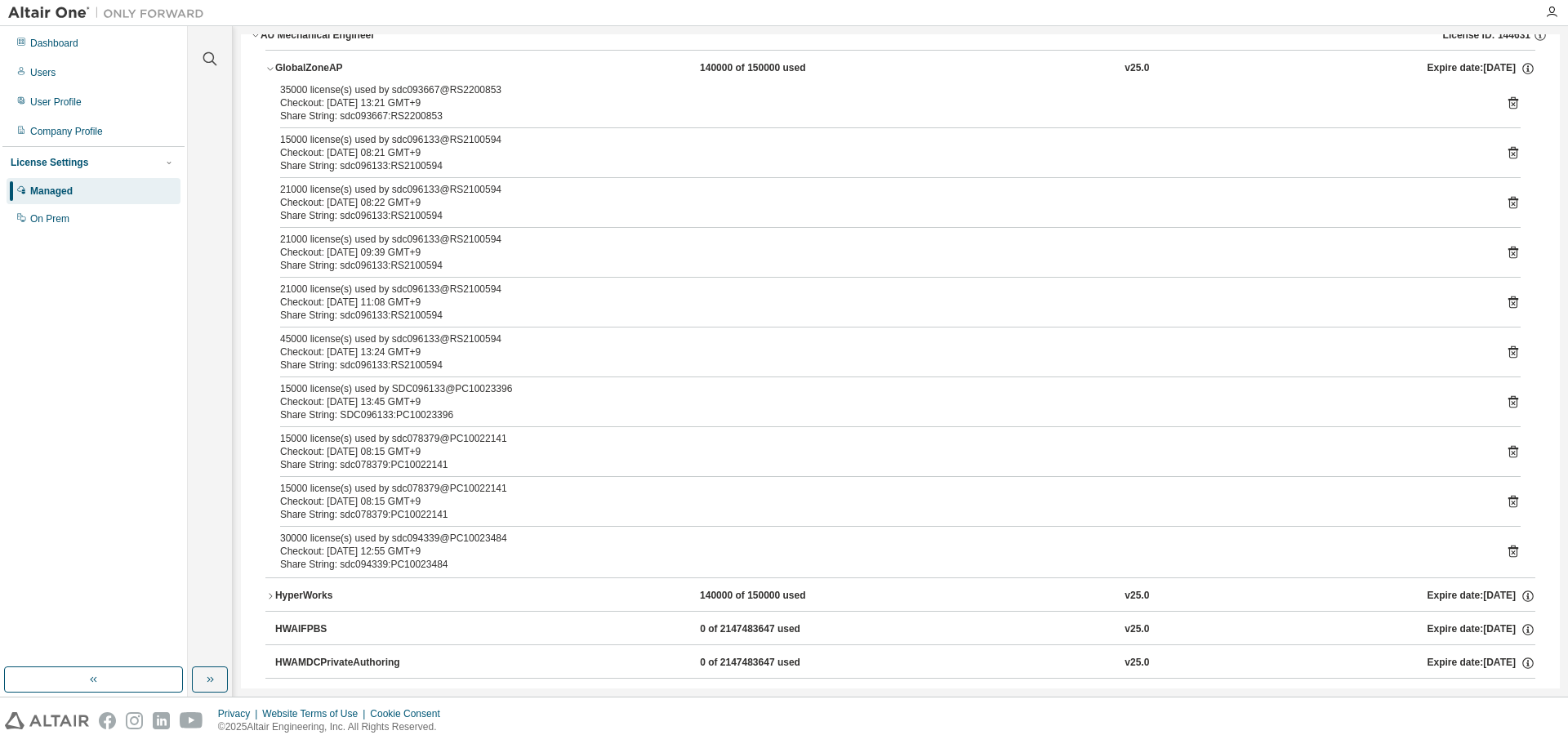
scroll to position [81, 0]
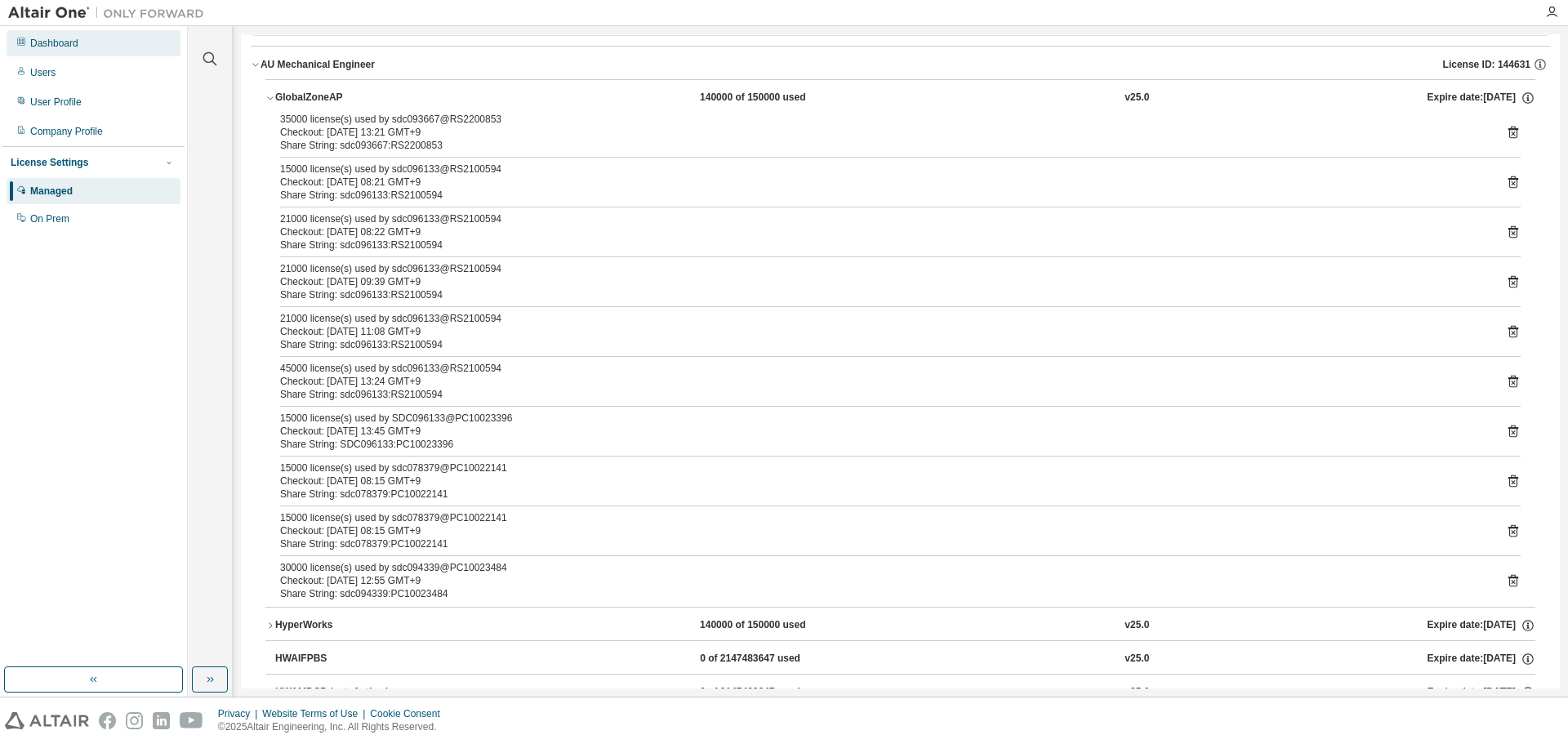
click at [54, 49] on div "Dashboard" at bounding box center [54, 42] width 48 height 13
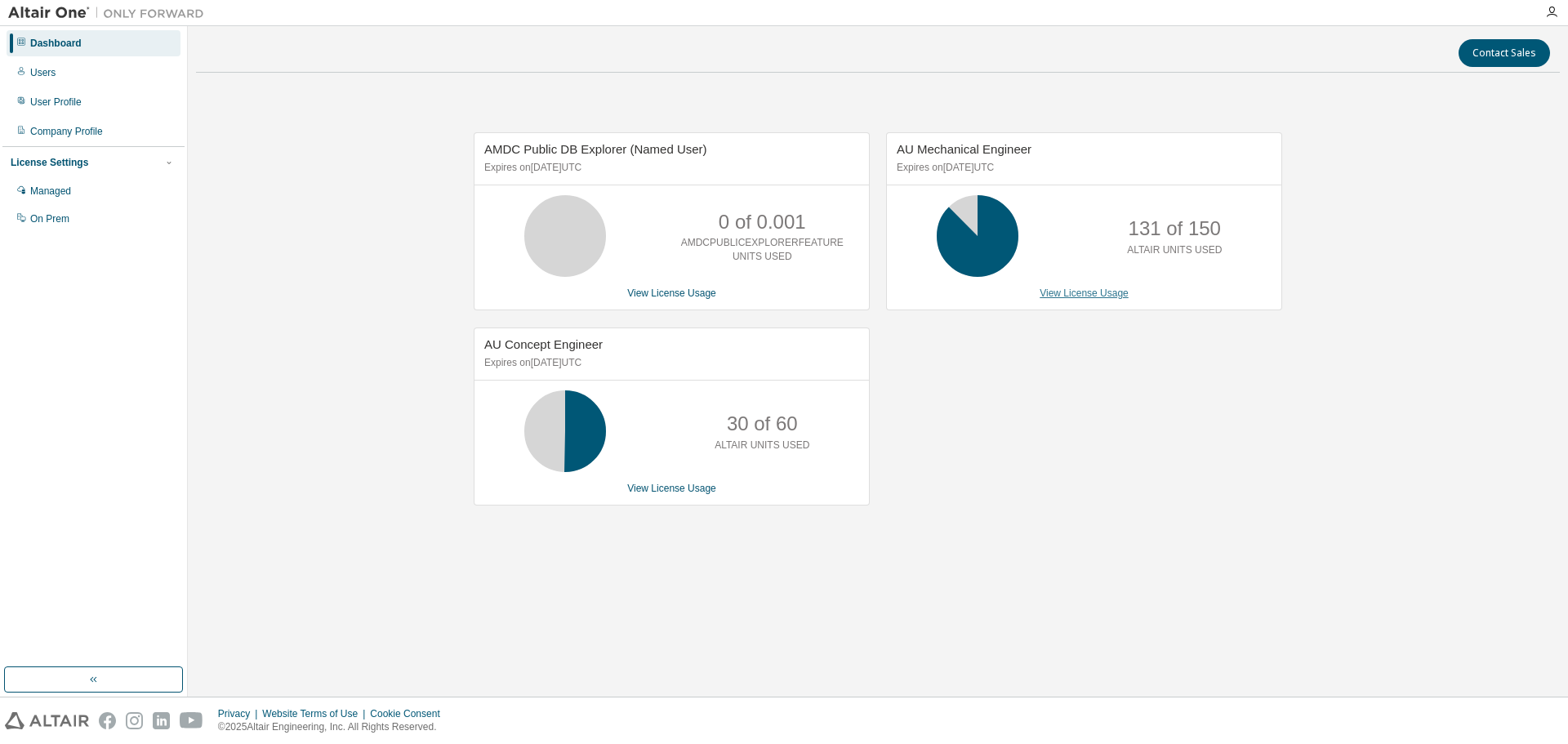
click at [1088, 291] on link "View License Usage" at bounding box center [1083, 292] width 89 height 11
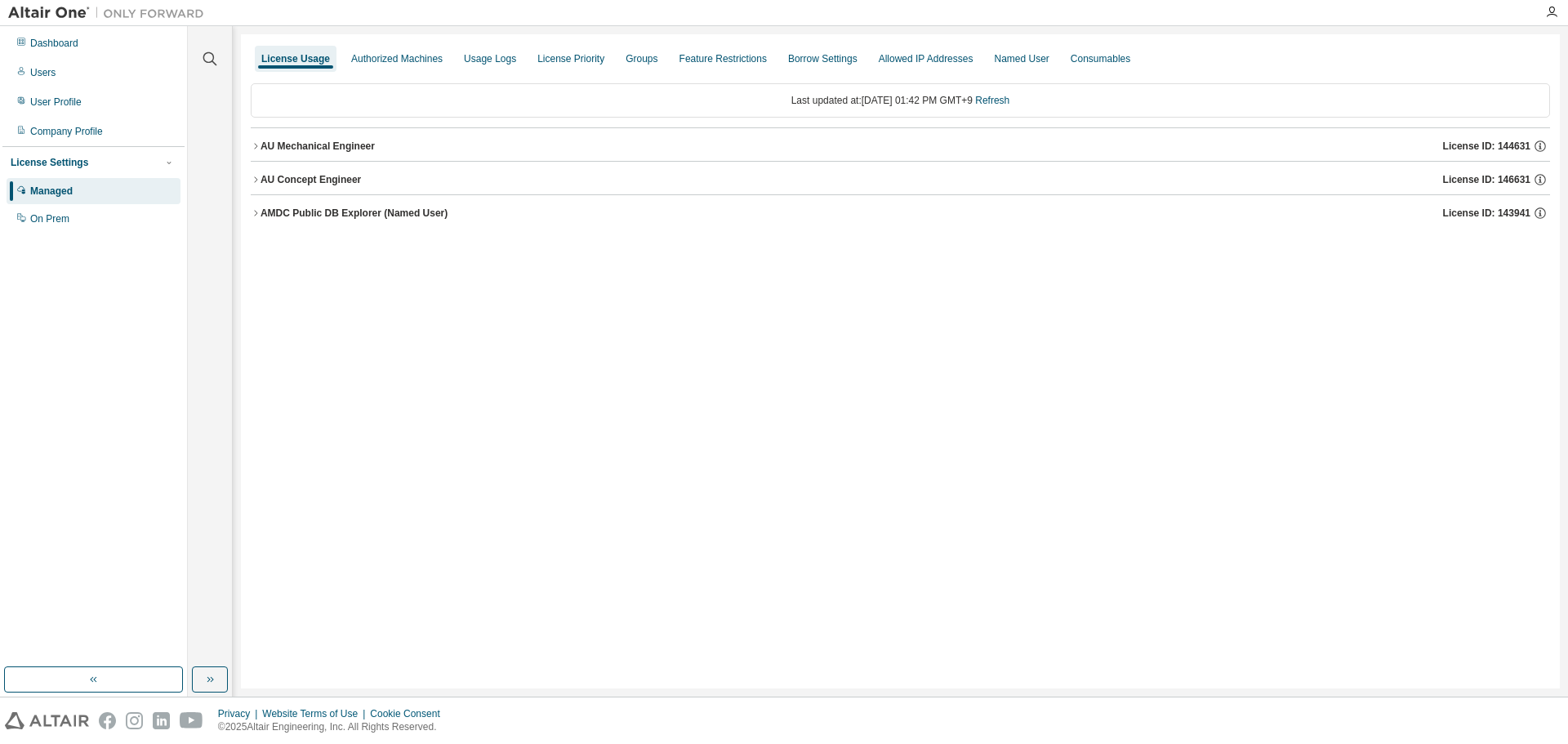
click at [260, 144] on icon "button" at bounding box center [256, 147] width 10 height 10
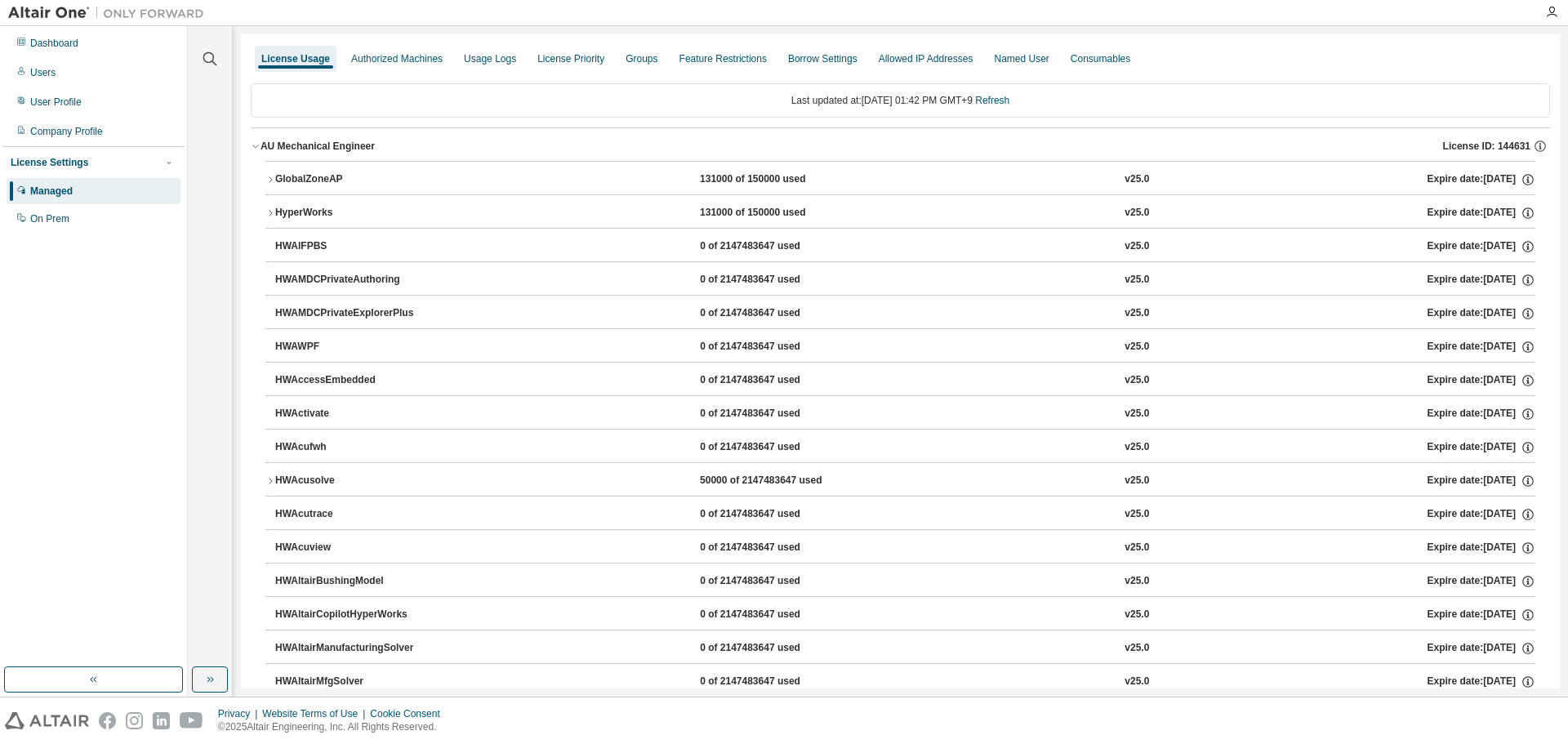
click at [265, 180] on icon "button" at bounding box center [270, 180] width 10 height 10
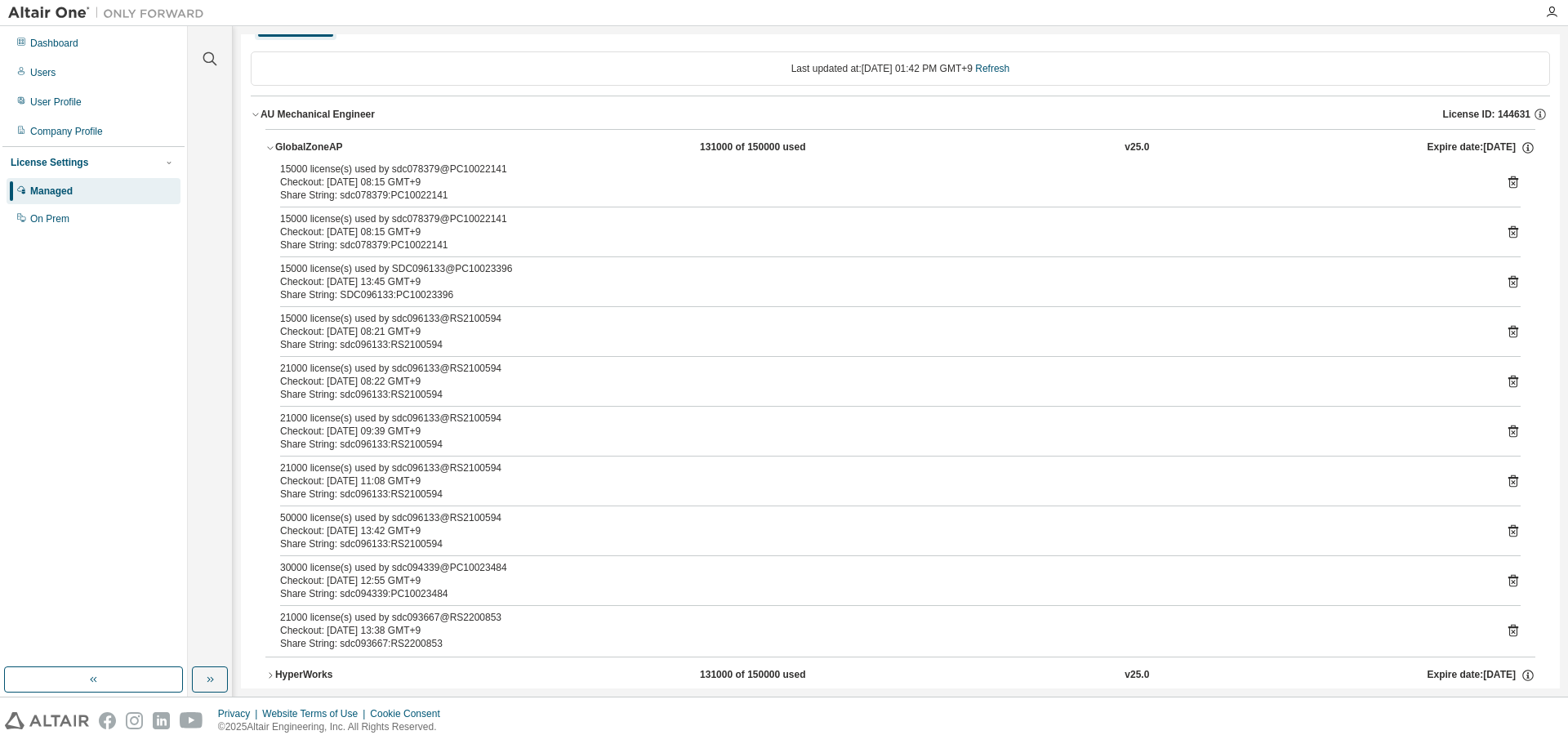
scroll to position [81, 0]
